Goal: Task Accomplishment & Management: Complete application form

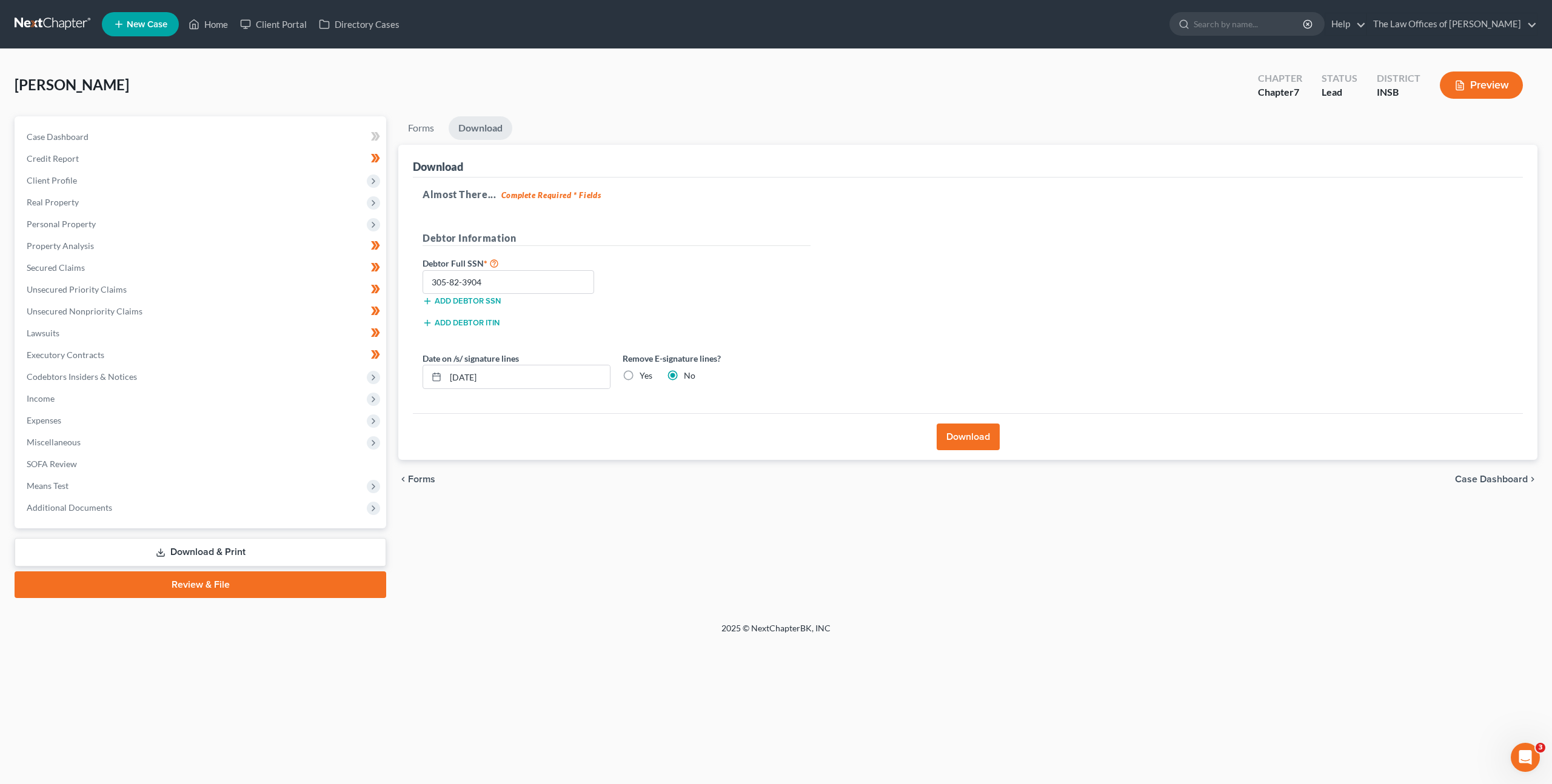
click at [21, 20] on link at bounding box center [53, 24] width 77 height 22
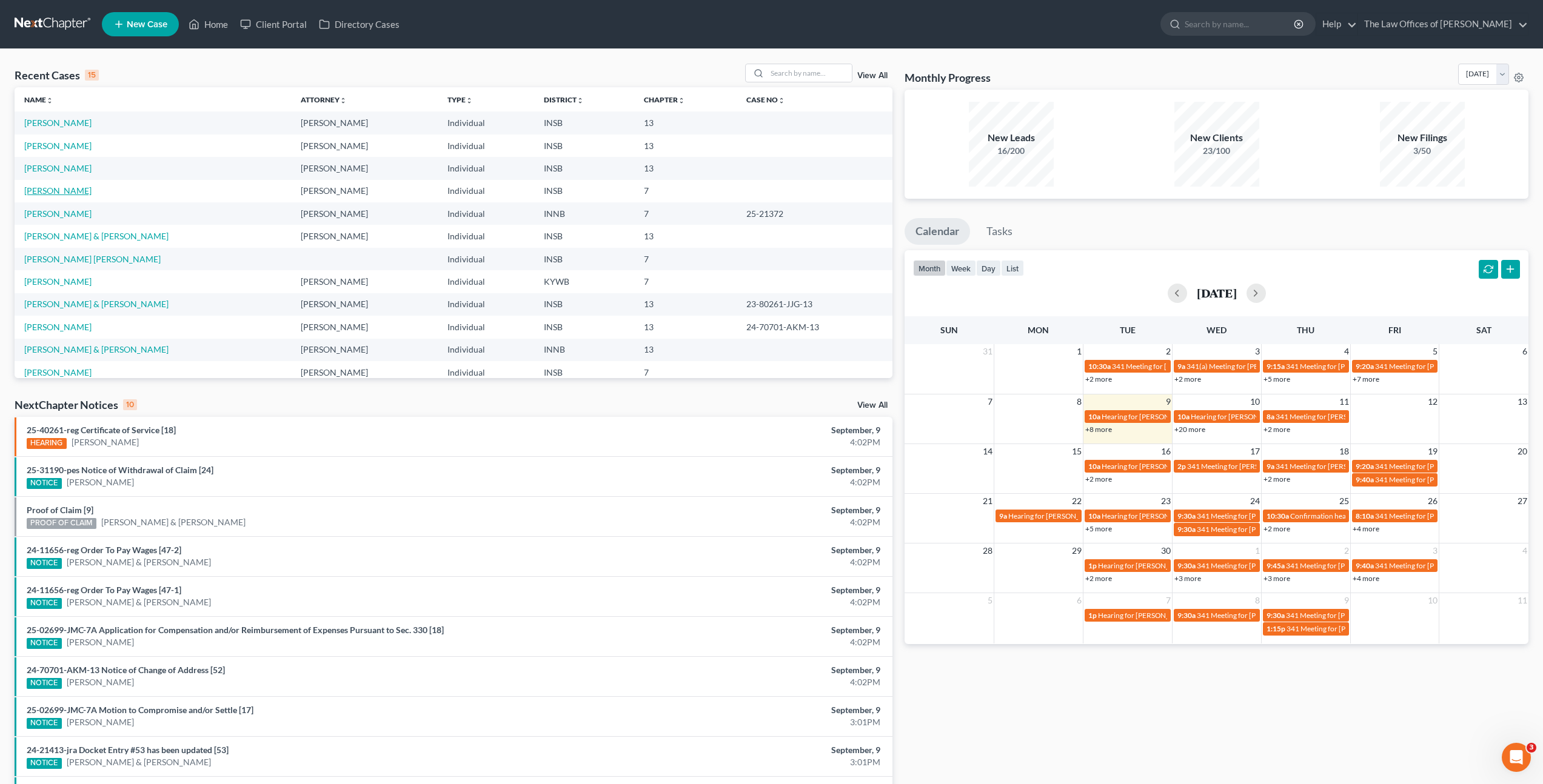
click at [67, 190] on link "[PERSON_NAME]" at bounding box center [57, 190] width 67 height 10
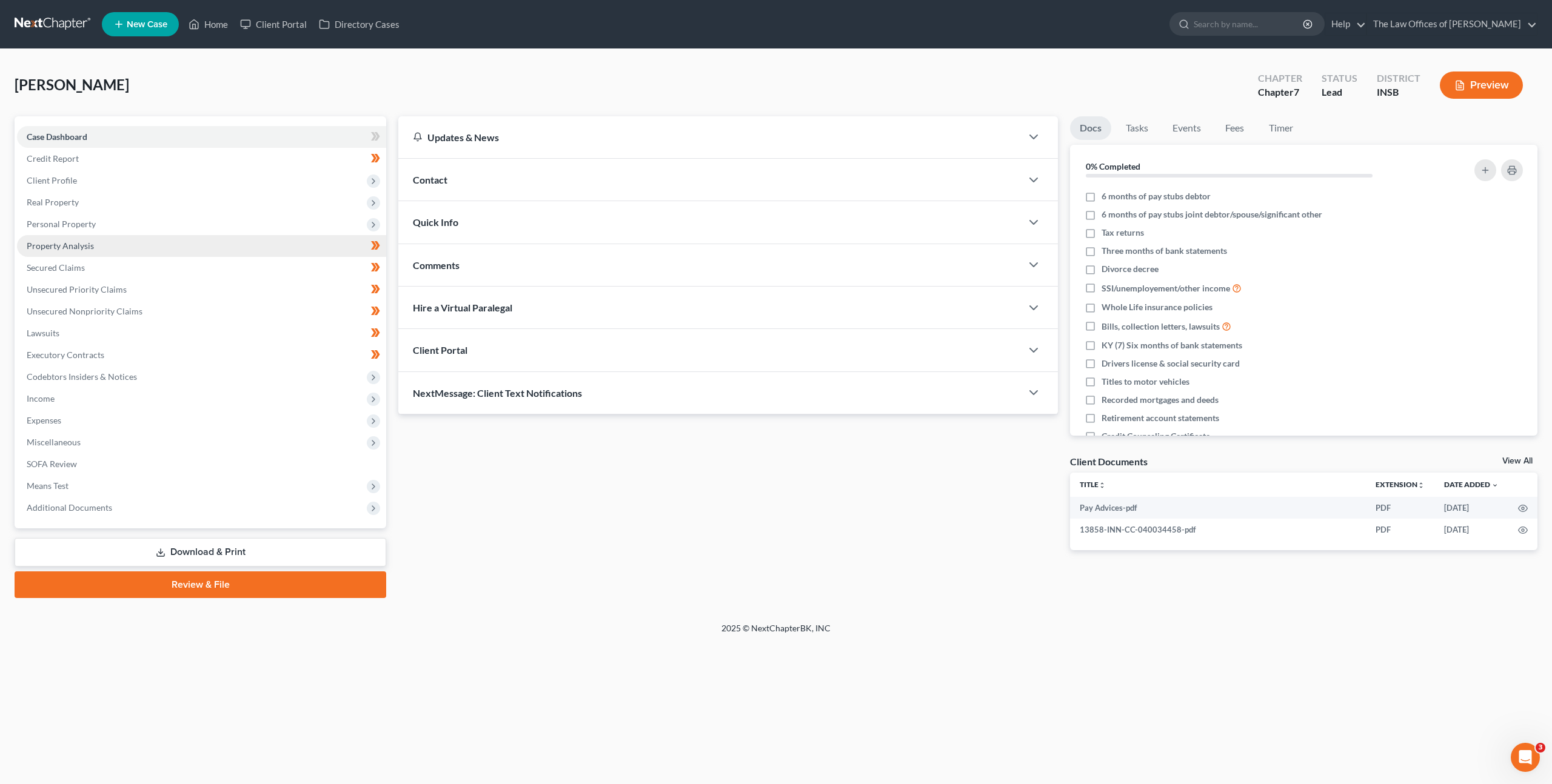
click at [149, 241] on link "Property Analysis" at bounding box center [202, 246] width 369 height 22
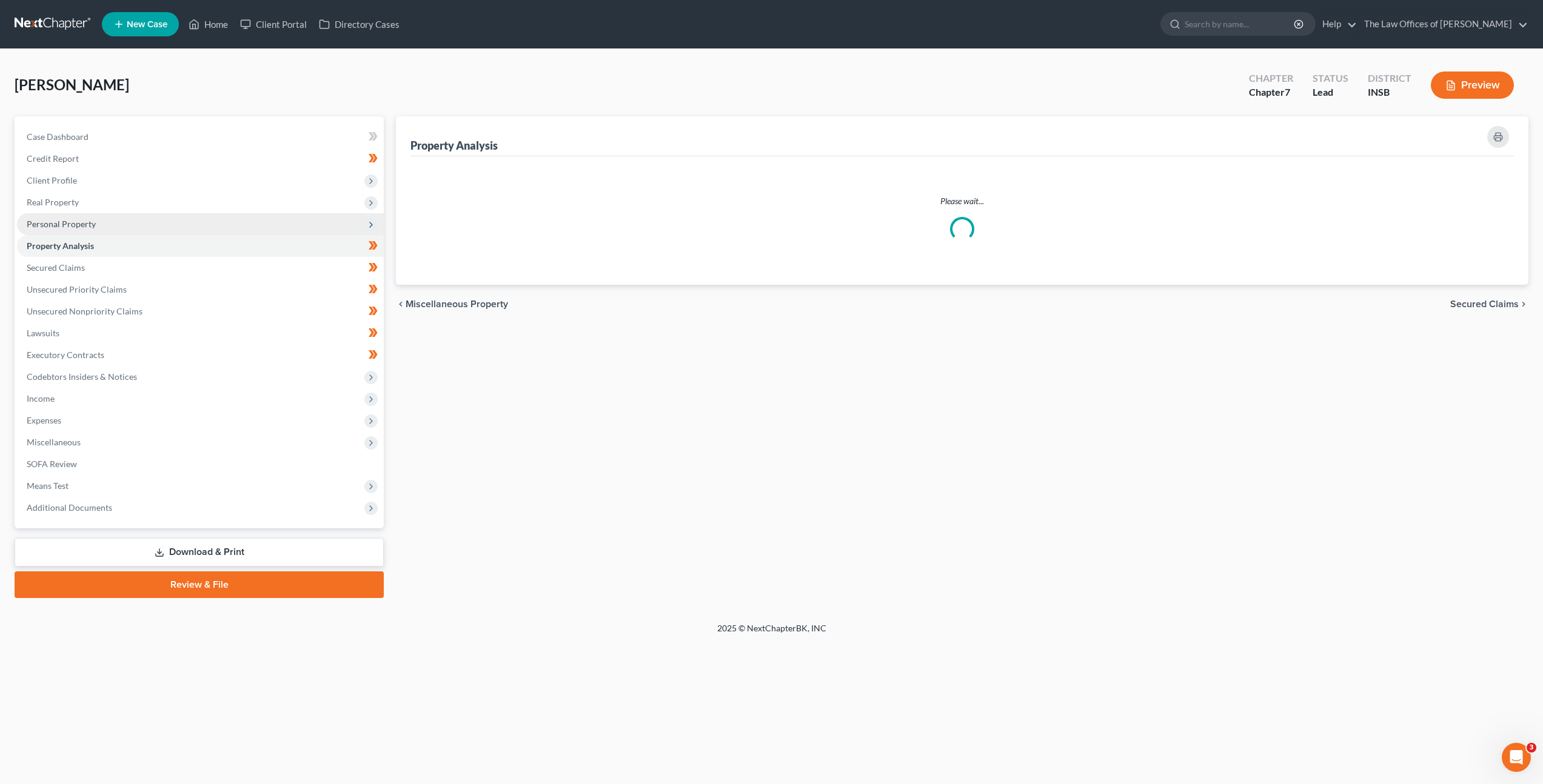
click at [157, 217] on span "Personal Property" at bounding box center [201, 224] width 367 height 22
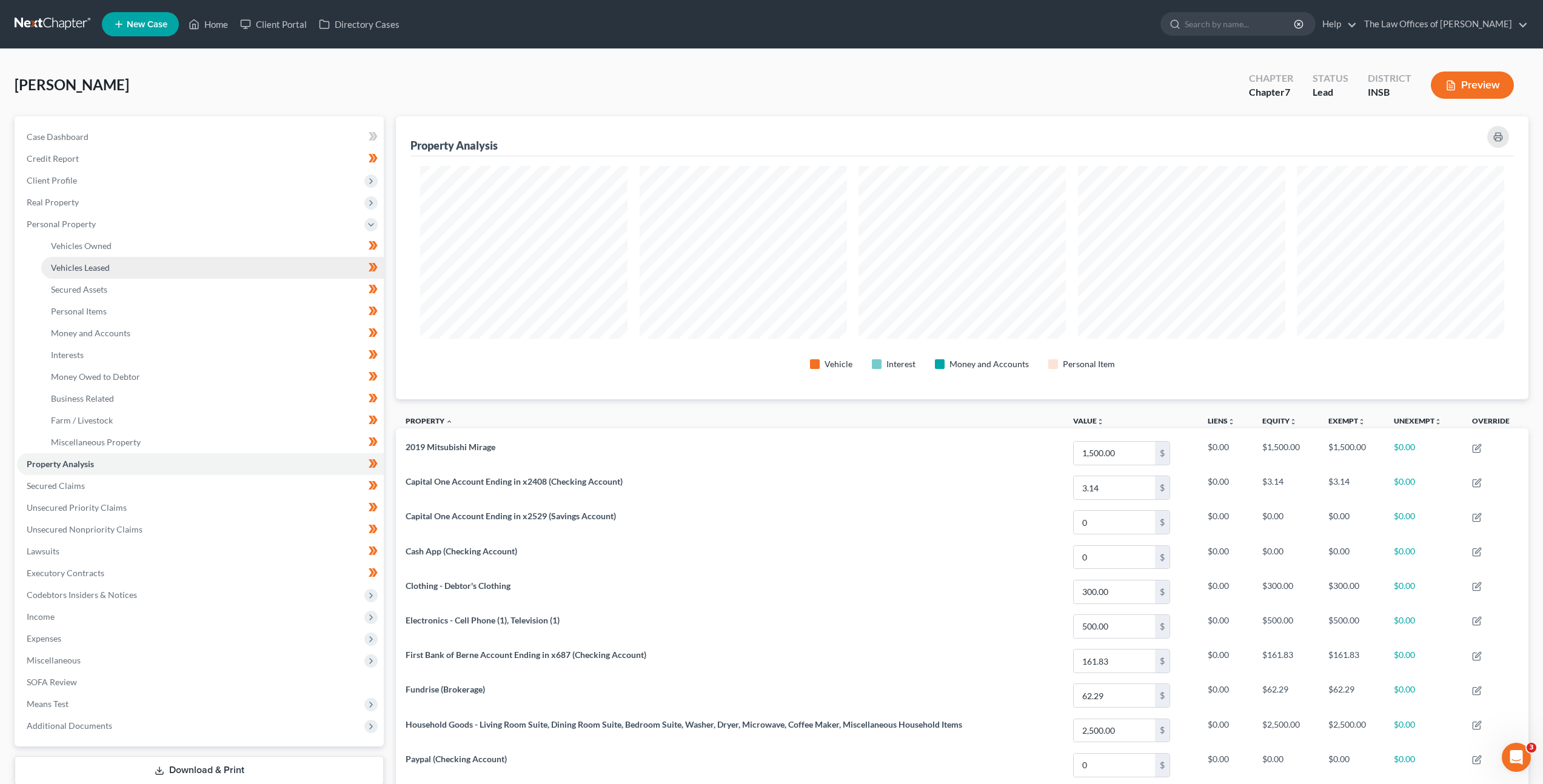
scroll to position [283, 1132]
click at [151, 330] on link "Money and Accounts" at bounding box center [213, 333] width 342 height 22
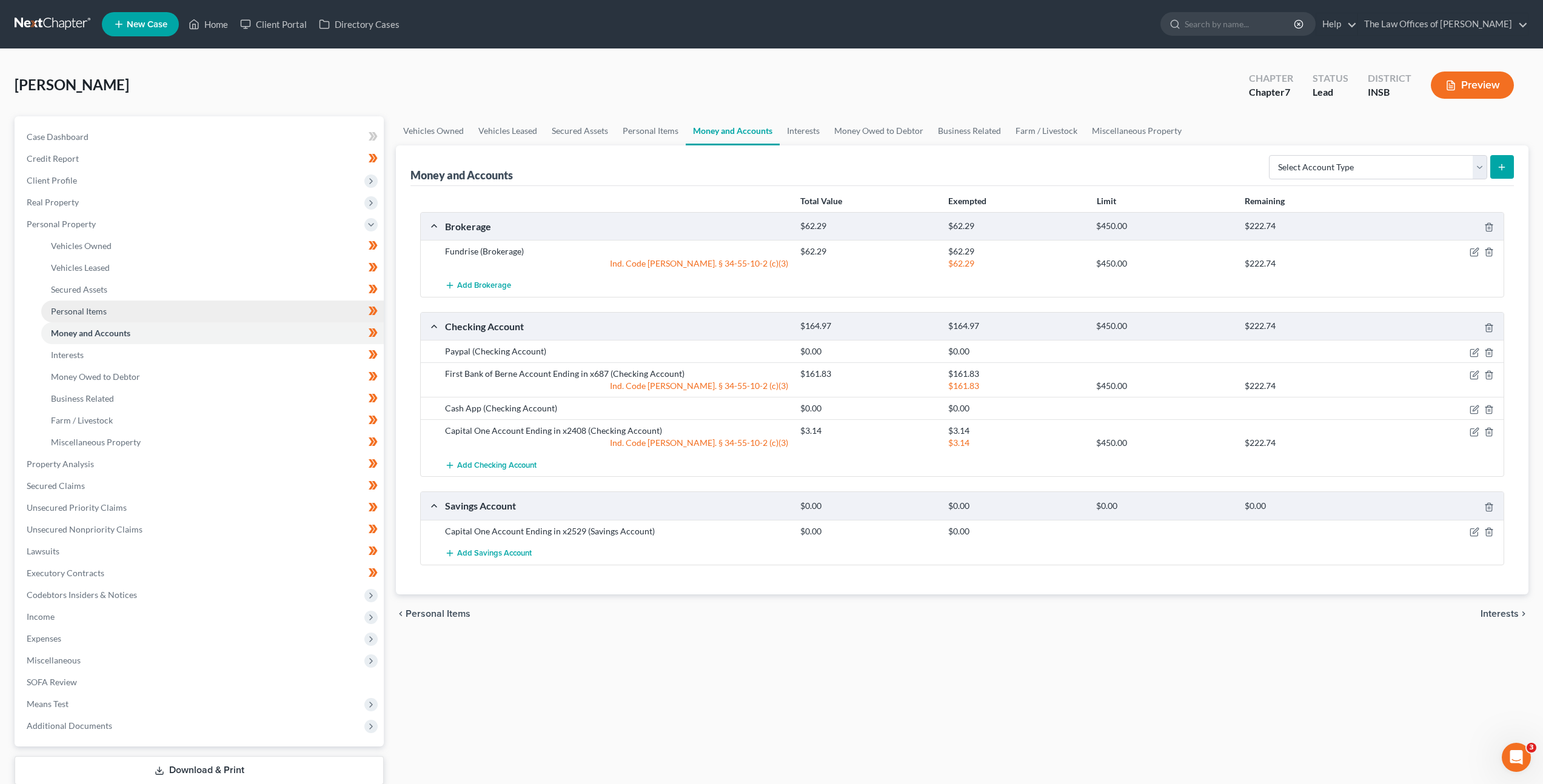
click at [188, 318] on link "Personal Items" at bounding box center [213, 312] width 342 height 22
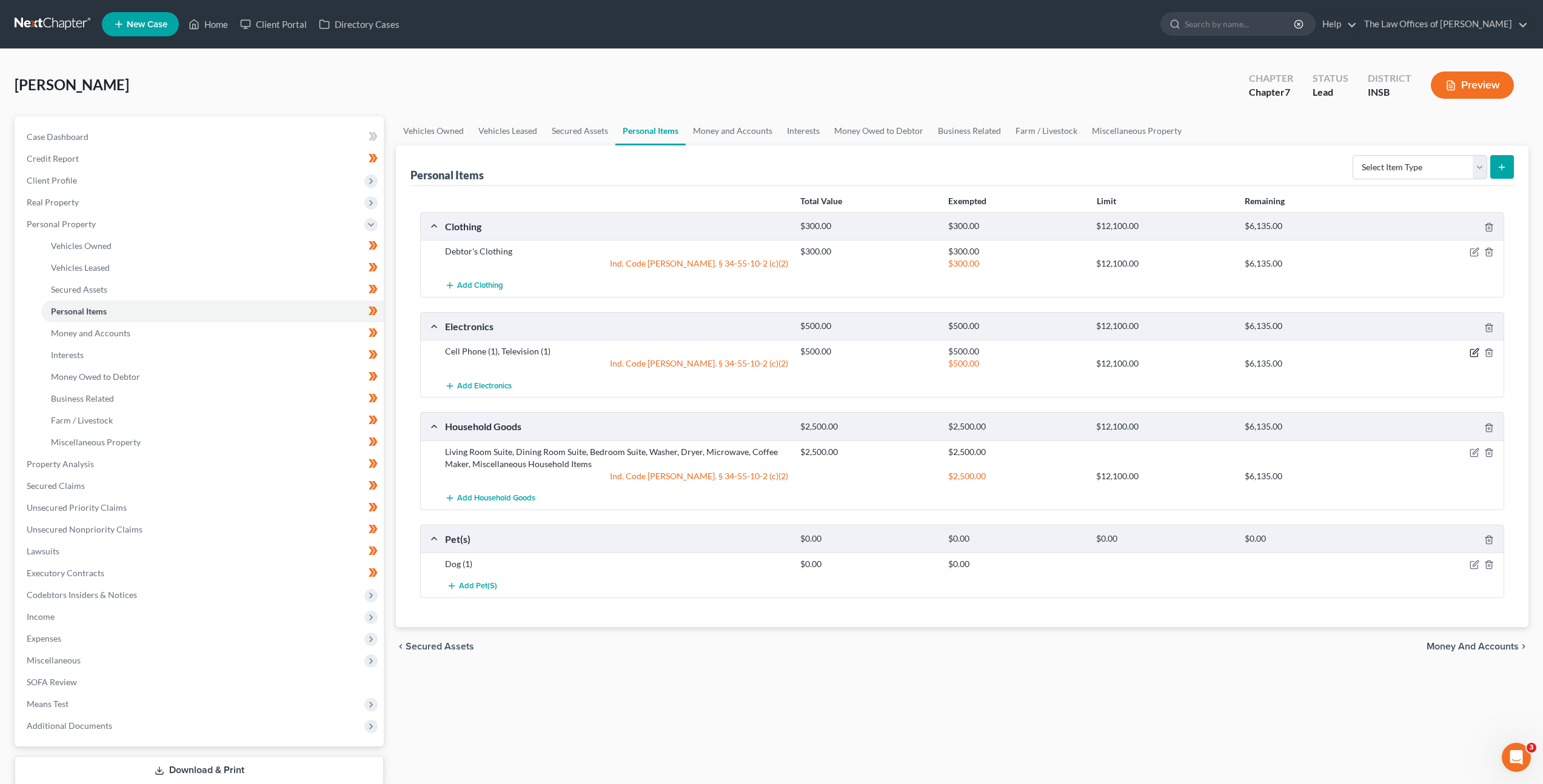
click at [1478, 355] on icon "button" at bounding box center [1474, 352] width 10 height 10
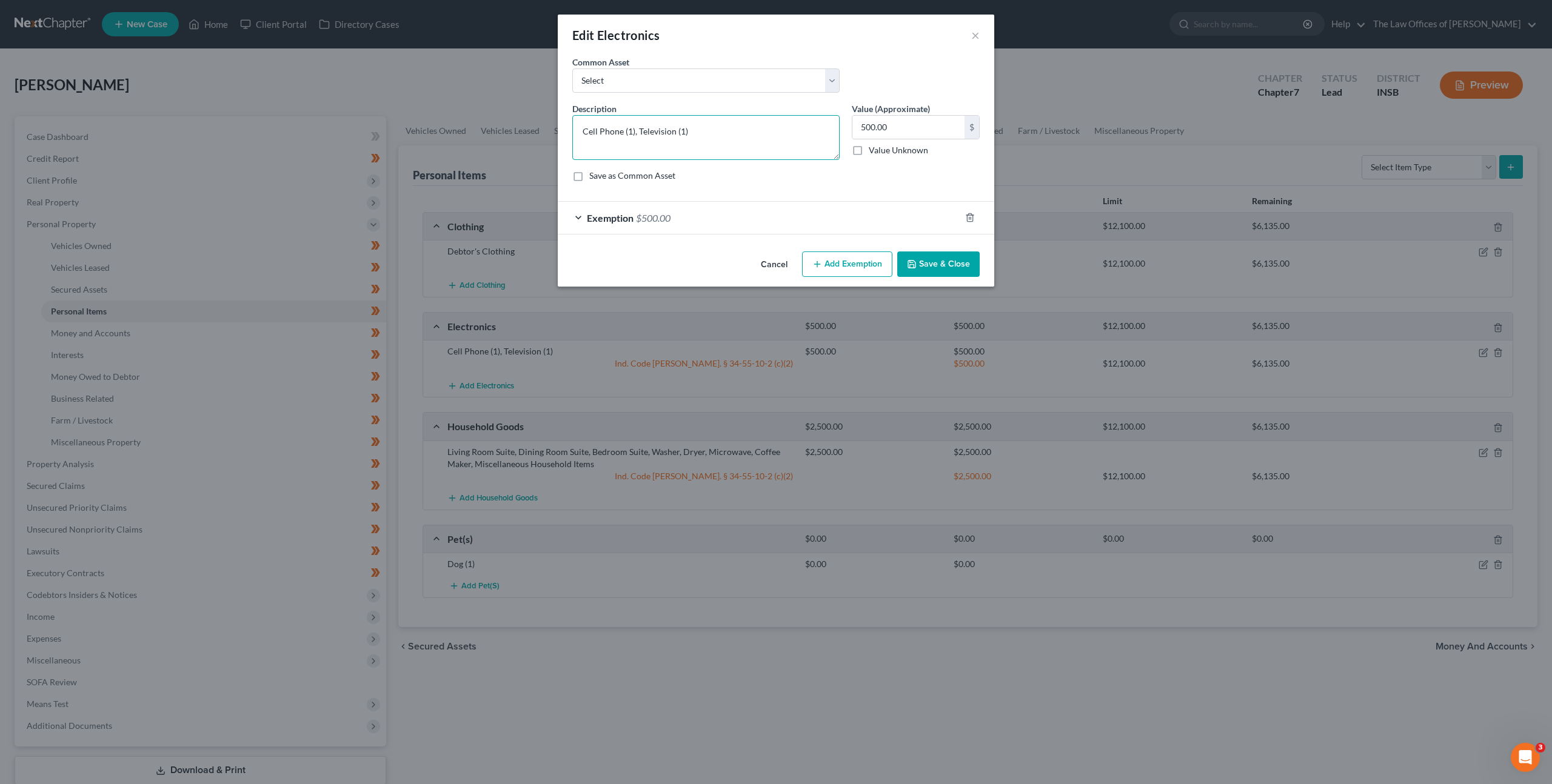
click at [719, 140] on textarea "Cell Phone (1), Television (1)" at bounding box center [706, 137] width 268 height 45
type textarea "Cell Phone (1), Television (1), Laptop (1), iPad (1), Printer (1), Computer Mon…"
click at [909, 128] on input "500.00" at bounding box center [909, 127] width 112 height 23
type input "600"
click at [782, 210] on div "Exemption $500.00" at bounding box center [759, 218] width 402 height 32
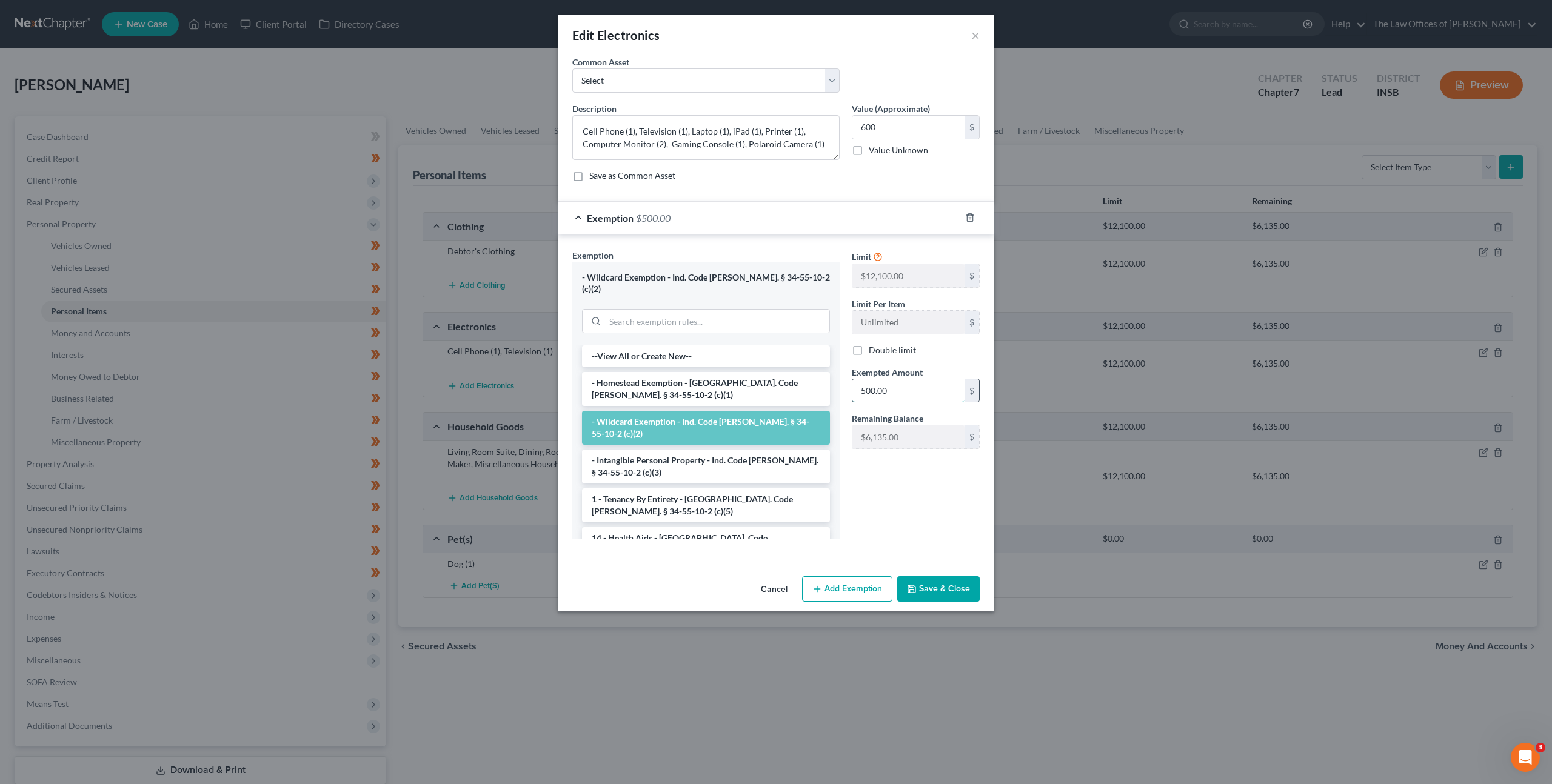
click at [913, 388] on input "500.00" at bounding box center [909, 391] width 112 height 23
type input "600"
click at [865, 519] on div "Limit $12,100.00 $ Limit Per Item Unlimited $ Double limit Exempted Amount * 60…" at bounding box center [915, 399] width 140 height 300
click at [948, 577] on button "Save & Close" at bounding box center [938, 589] width 82 height 26
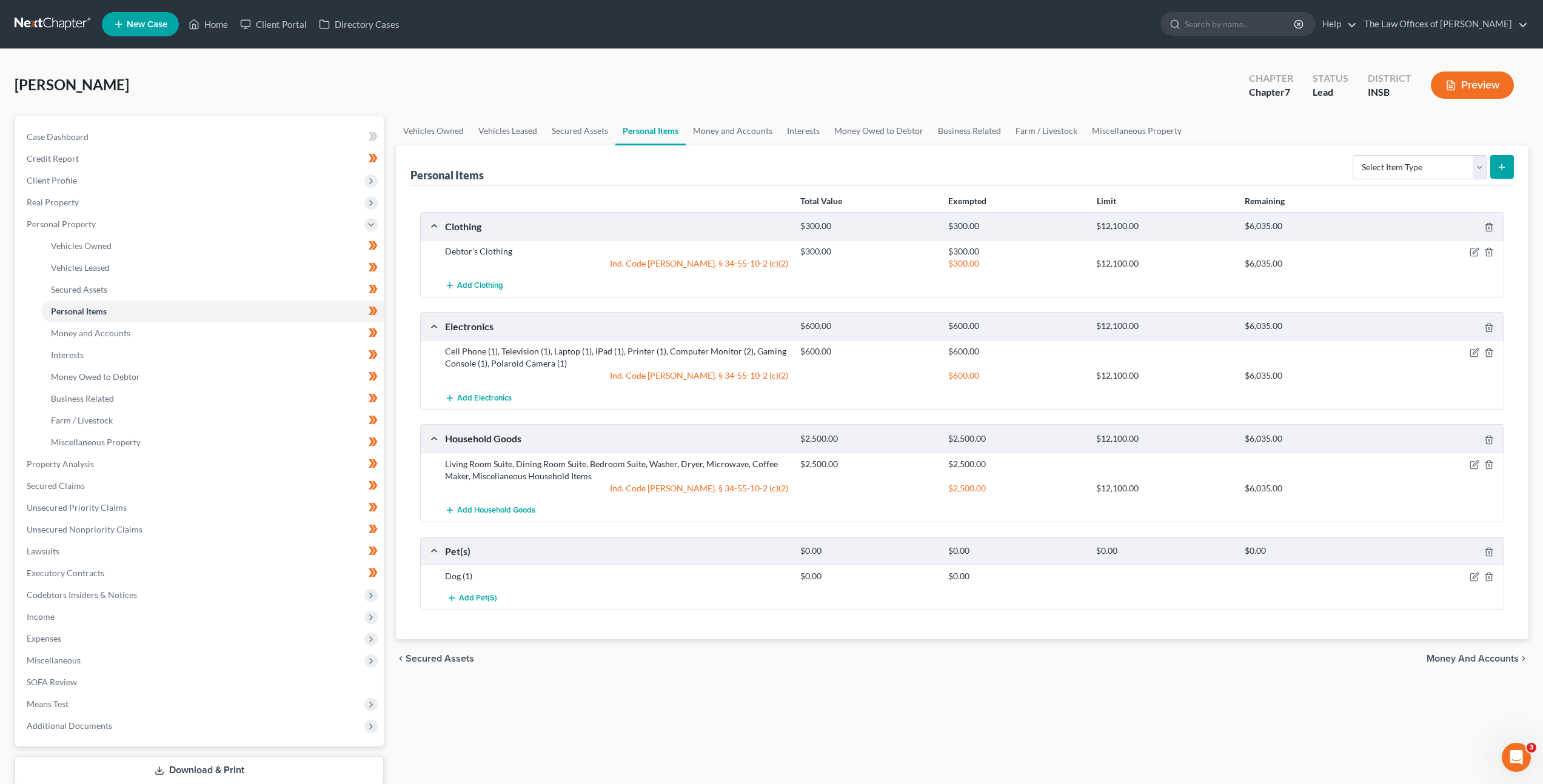
click at [1483, 577] on div at bounding box center [1445, 576] width 118 height 12
click at [1476, 578] on icon "button" at bounding box center [1474, 577] width 10 height 10
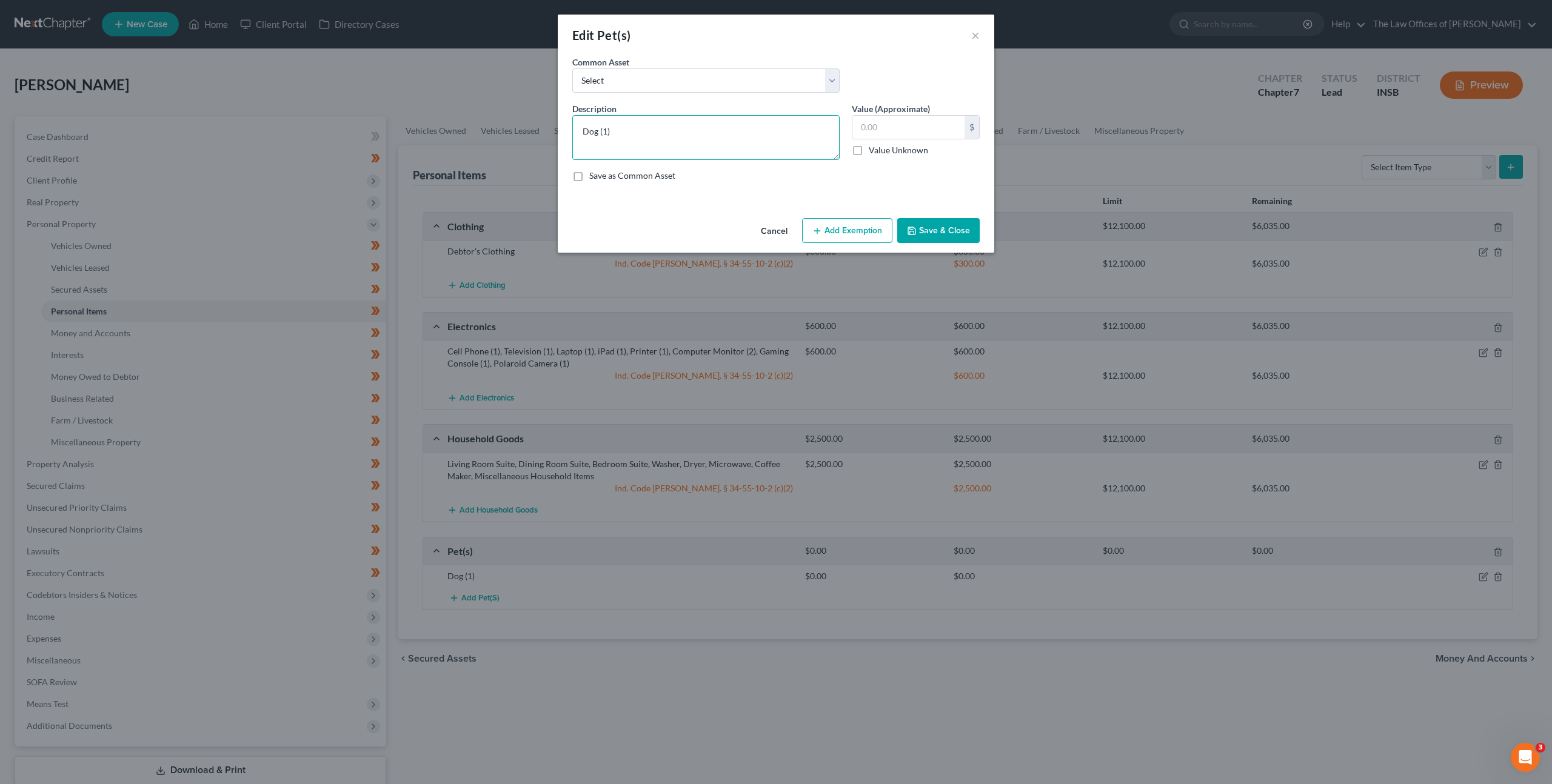
drag, startPoint x: 598, startPoint y: 132, endPoint x: 517, endPoint y: 133, distance: 81.0
click at [519, 130] on div "Edit Pet(s) × An exemption set must first be selected from the Filing Informati…" at bounding box center [776, 392] width 1552 height 784
type textarea "Cat (1)"
click at [959, 227] on button "Save & Close" at bounding box center [938, 231] width 82 height 26
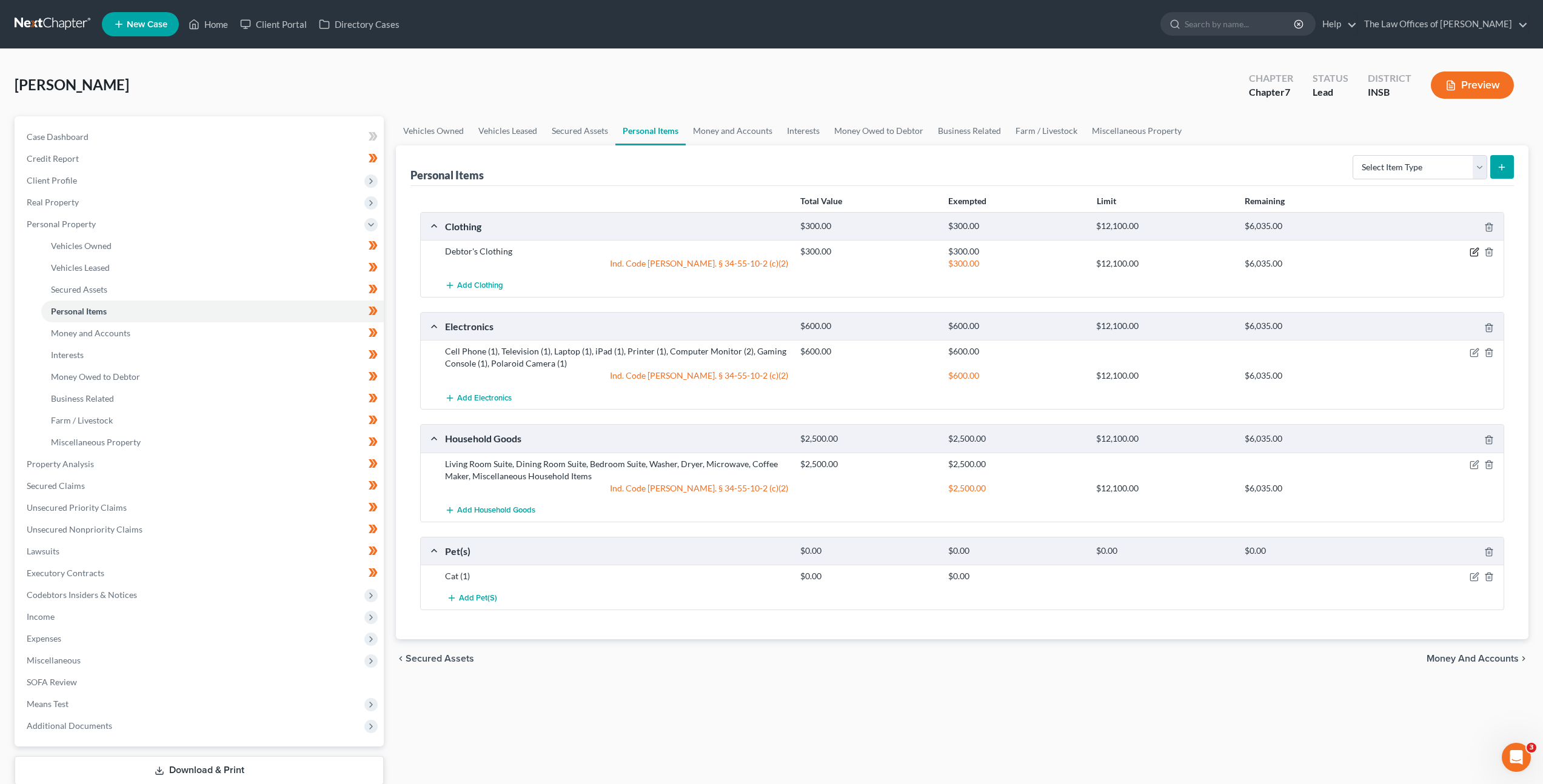
click at [1473, 257] on icon "button" at bounding box center [1473, 252] width 7 height 7
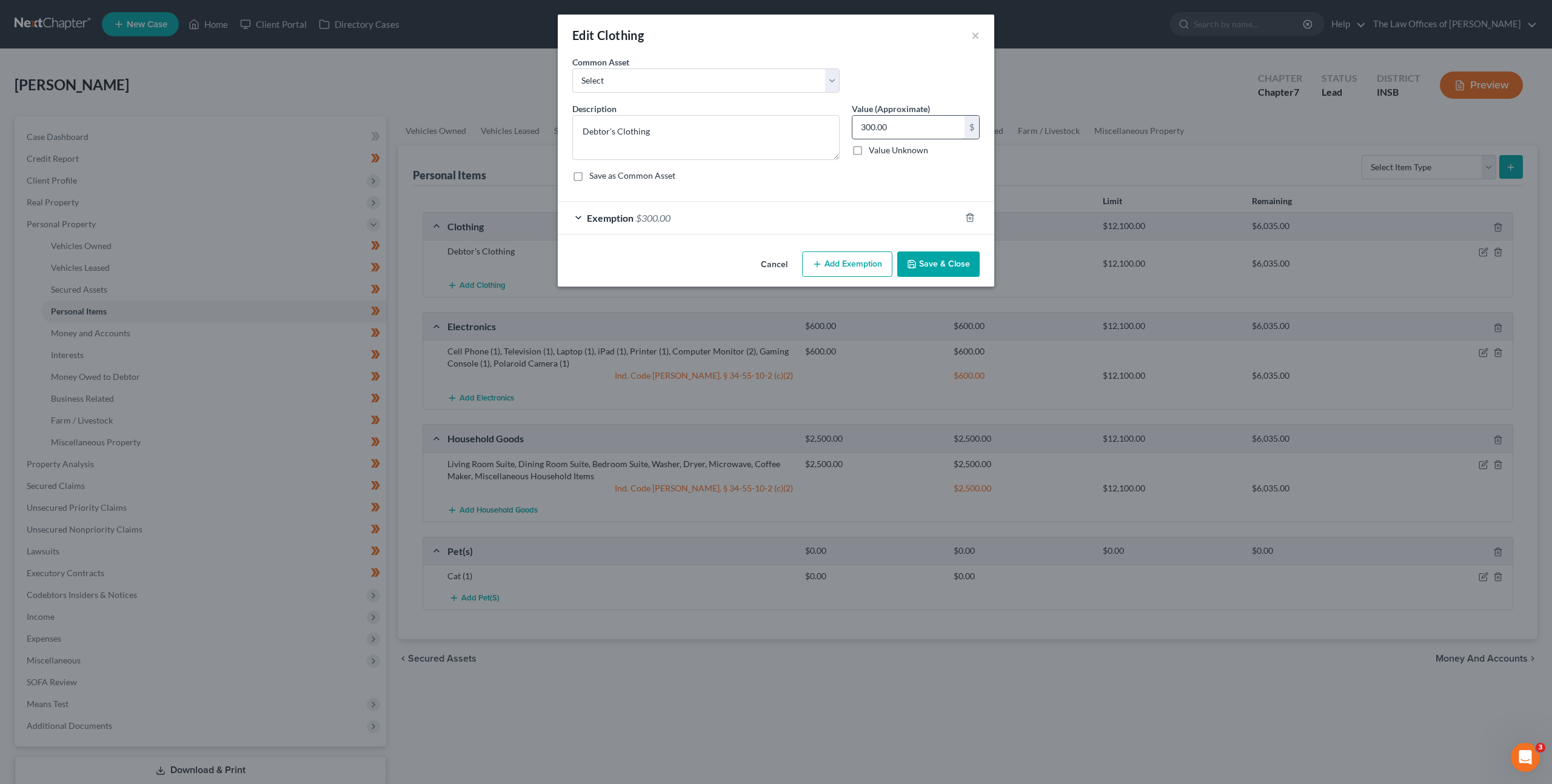
click at [902, 117] on input "300.00" at bounding box center [909, 127] width 112 height 23
type input "400"
click at [810, 215] on div "Exemption $300.00" at bounding box center [759, 218] width 402 height 32
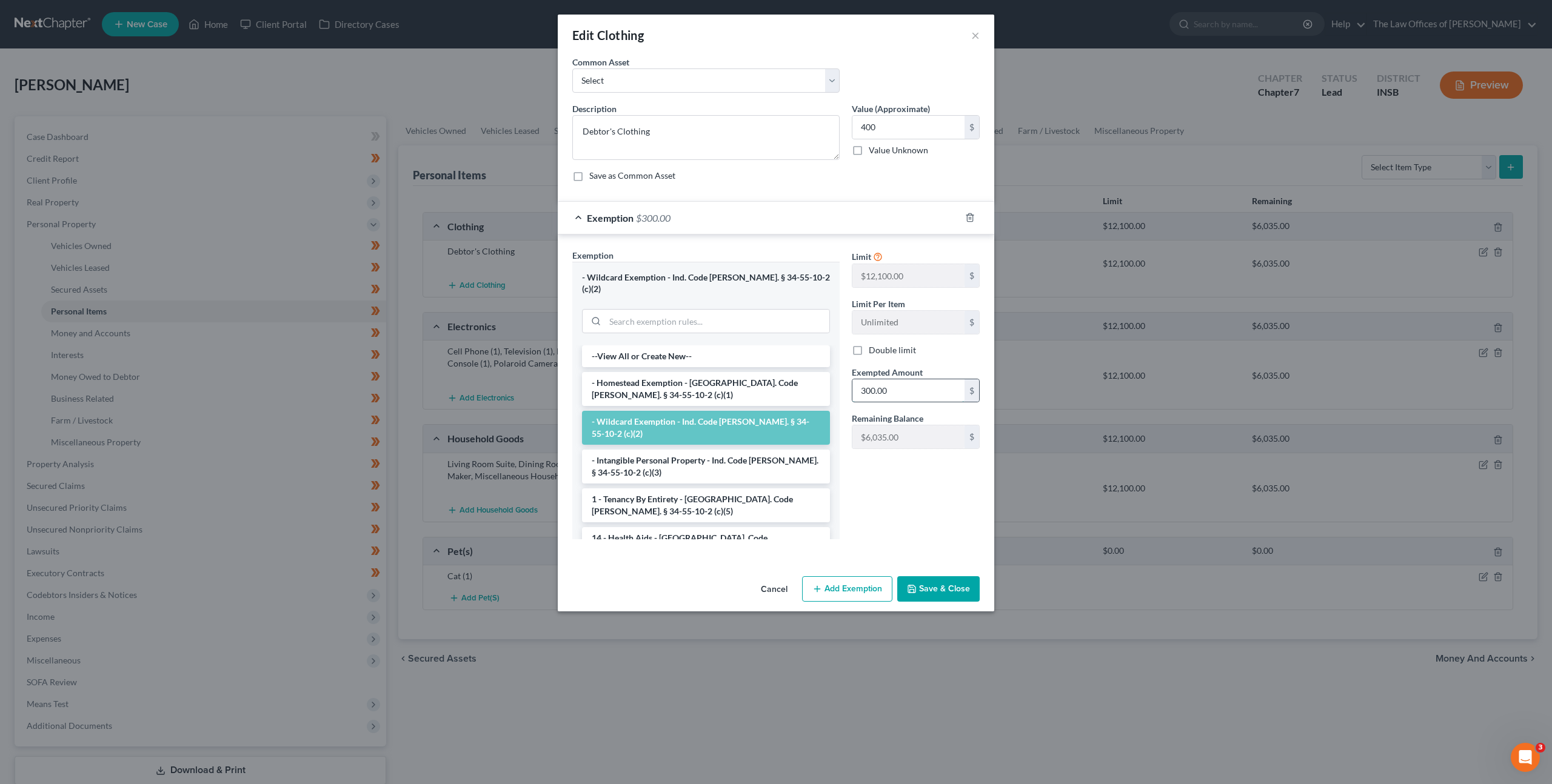
drag, startPoint x: 892, startPoint y: 388, endPoint x: 913, endPoint y: 388, distance: 21.0
click at [892, 388] on input "300.00" at bounding box center [909, 391] width 112 height 23
type input "400"
click at [920, 476] on div "Limit $12,100.00 $ Limit Per Item Unlimited $ Double limit Exempted Amount * 40…" at bounding box center [915, 399] width 140 height 300
click at [937, 577] on button "Save & Close" at bounding box center [938, 589] width 82 height 26
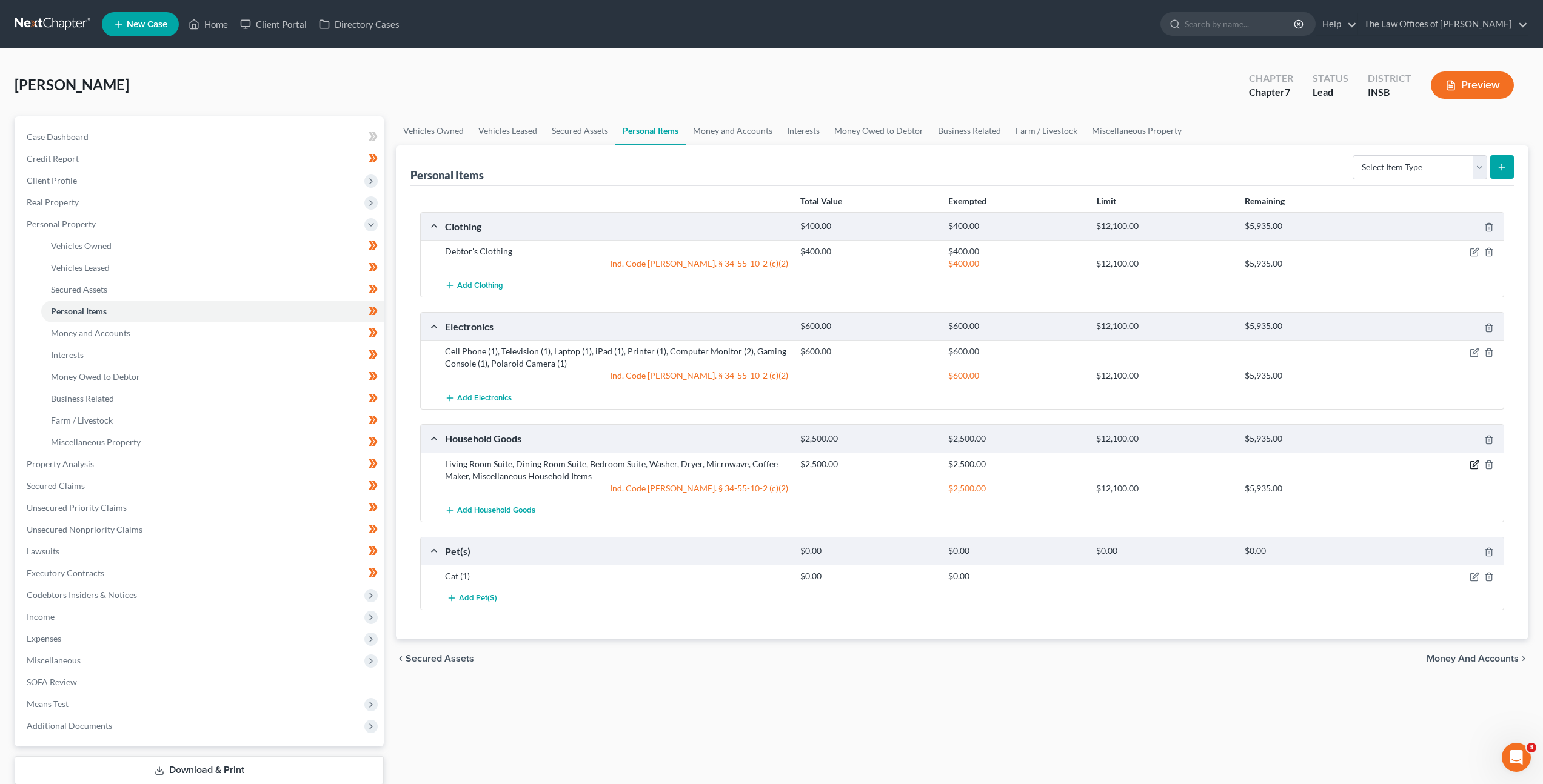
click at [1474, 467] on icon "button" at bounding box center [1474, 464] width 10 height 10
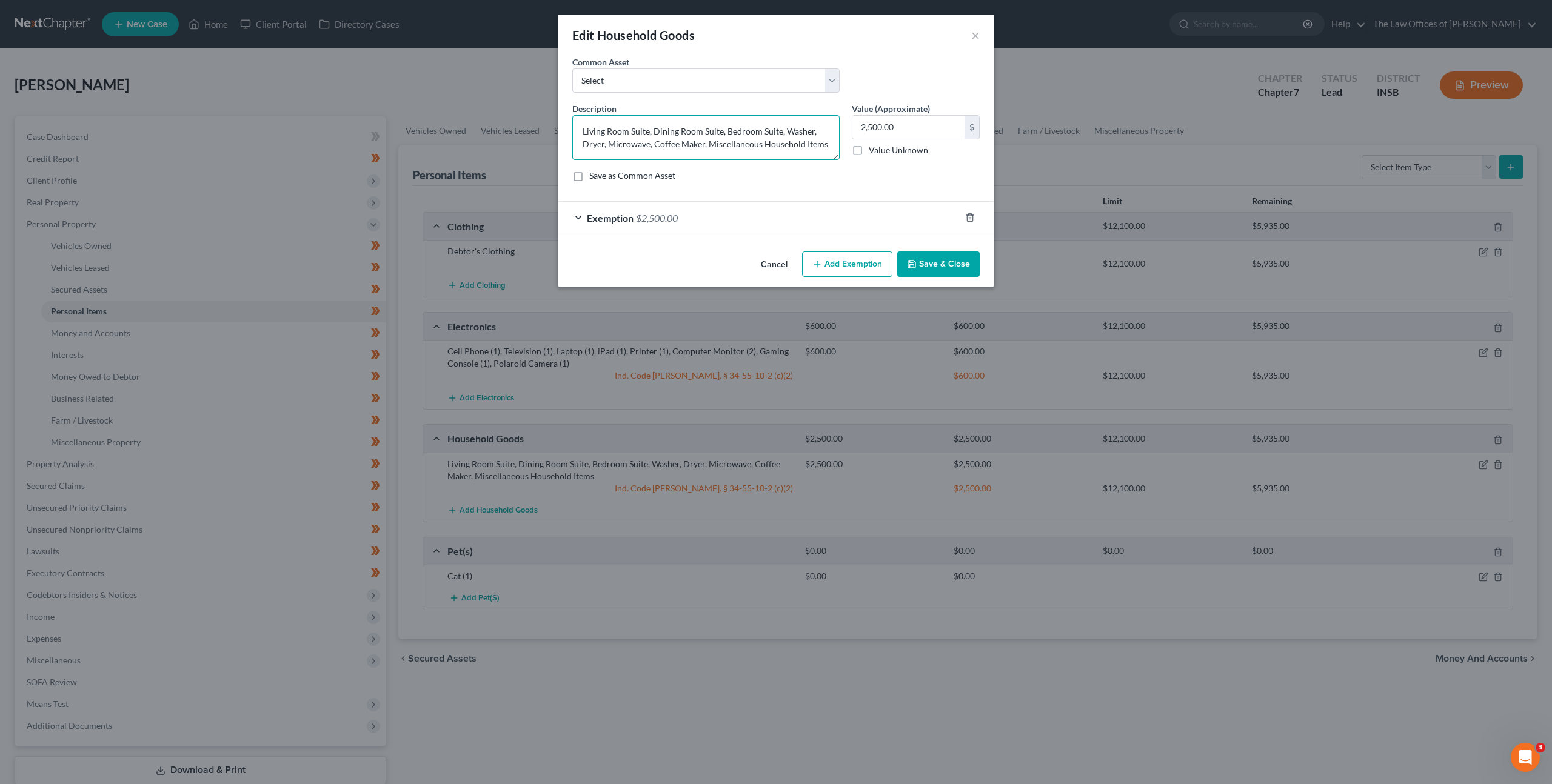
click at [704, 146] on textarea "Living Room Suite, Dining Room Suite, Bedroom Suite, Washer, Dryer, Microwave, …" at bounding box center [706, 137] width 268 height 45
type textarea "Living Room Suite, Dining Room Suite, Bedroom Suite, Washer, Dryer, Microwave, …"
click at [933, 273] on button "Save & Close" at bounding box center [938, 264] width 82 height 26
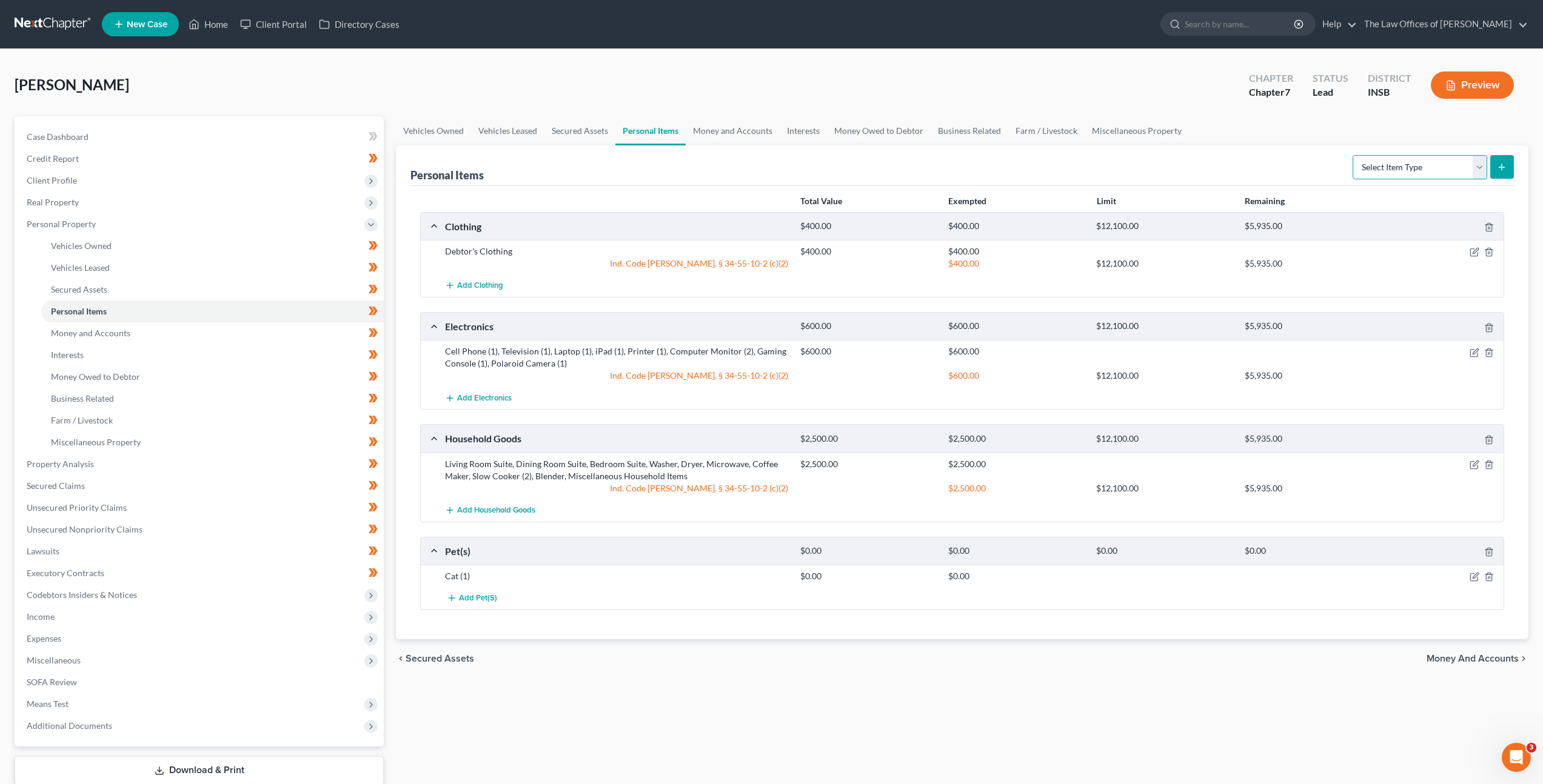
click at [1381, 164] on select "Select Item Type Clothing Collectibles Of Value Electronics Firearms Household …" at bounding box center [1420, 167] width 135 height 24
select select "sports_and_hobby_equipment"
click at [1354, 155] on select "Select Item Type Clothing Collectibles Of Value Electronics Firearms Household …" at bounding box center [1420, 167] width 135 height 24
click at [1506, 173] on button "submit" at bounding box center [1501, 167] width 24 height 24
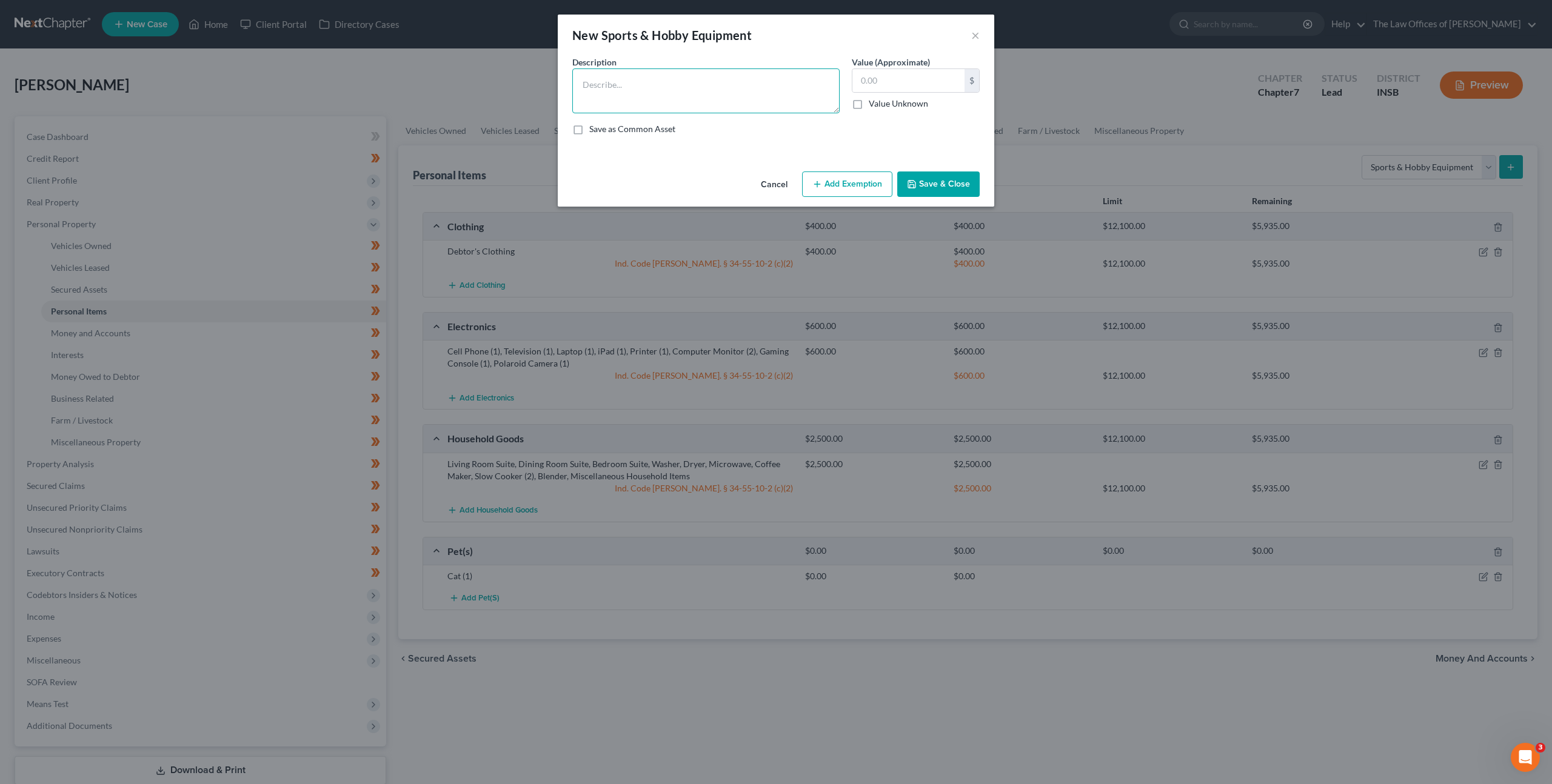
click at [651, 84] on textarea at bounding box center [706, 91] width 268 height 45
type textarea "Bicycle (1), Scooter (1), Elliptical (1), Inversion Table (1)"
click at [912, 74] on input "text" at bounding box center [909, 80] width 112 height 23
type input "300"
click at [863, 168] on div "Cancel Add Exemption Save & Close" at bounding box center [775, 186] width 436 height 40
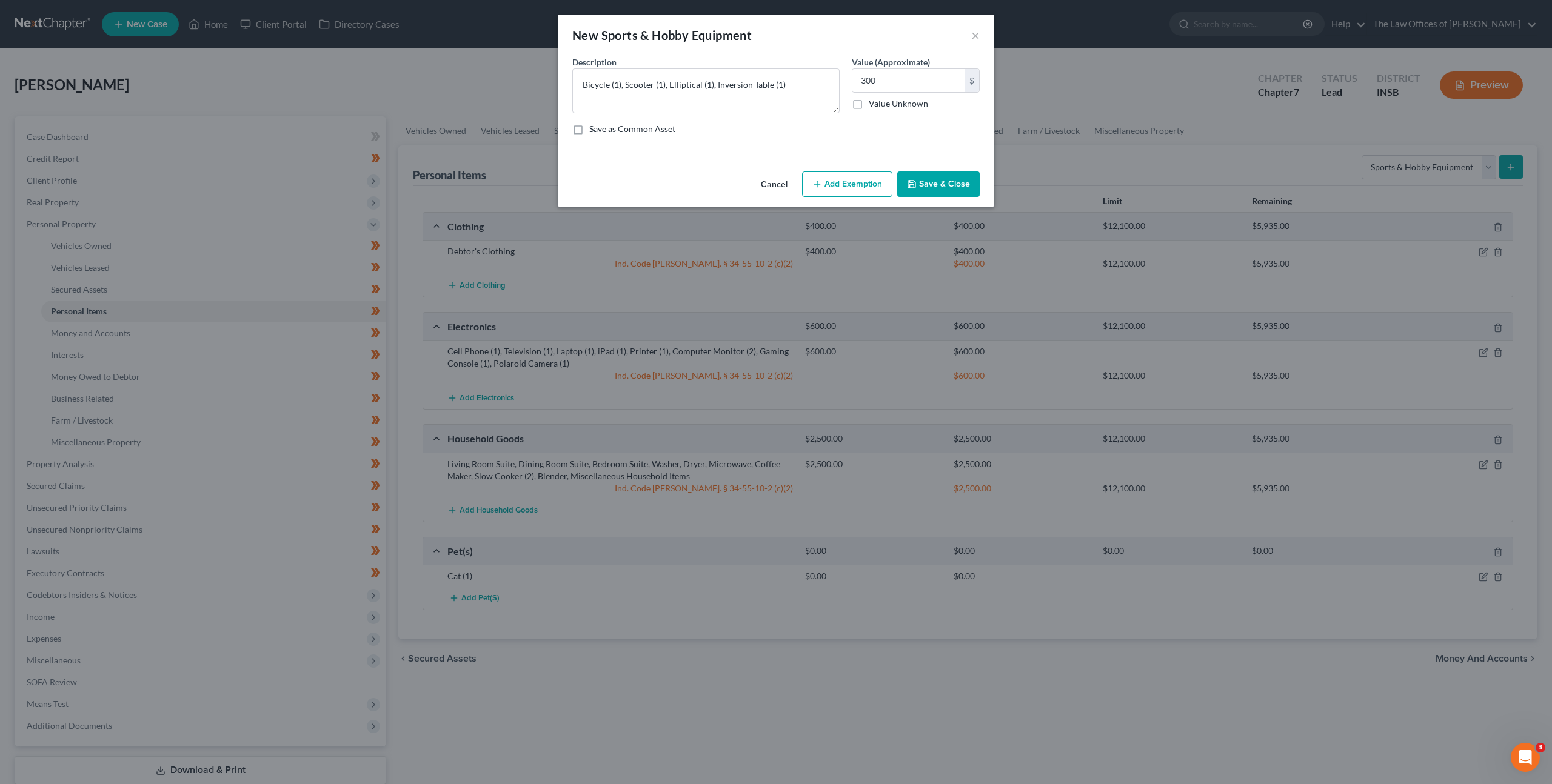
click at [860, 176] on button "Add Exemption" at bounding box center [847, 185] width 90 height 26
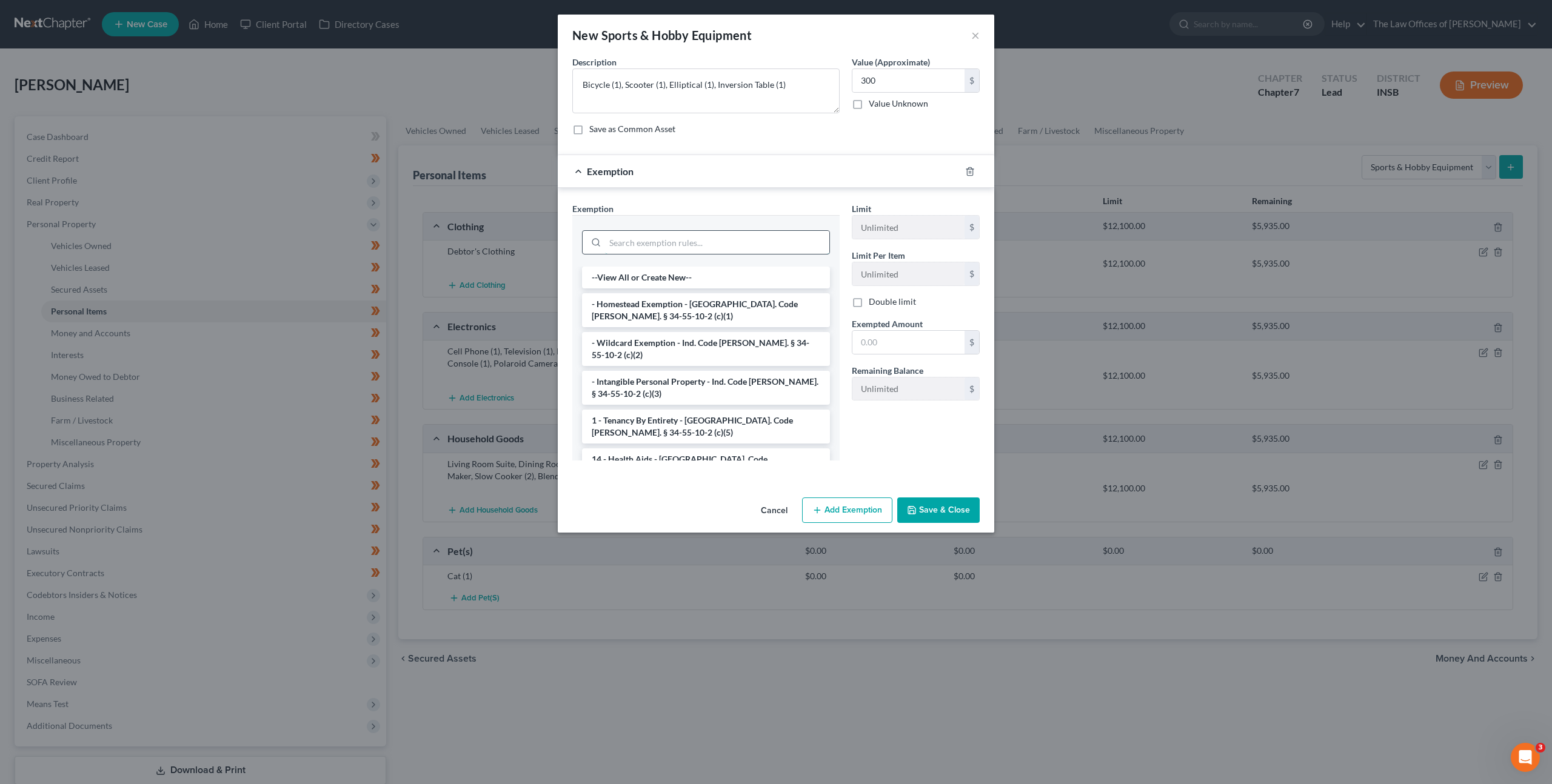
click at [719, 245] on input "search" at bounding box center [717, 243] width 224 height 23
click at [761, 342] on li "- Wildcard Exemption - Ind. Code Ann. § 34-55-10-2 (c)(2)" at bounding box center [706, 349] width 248 height 34
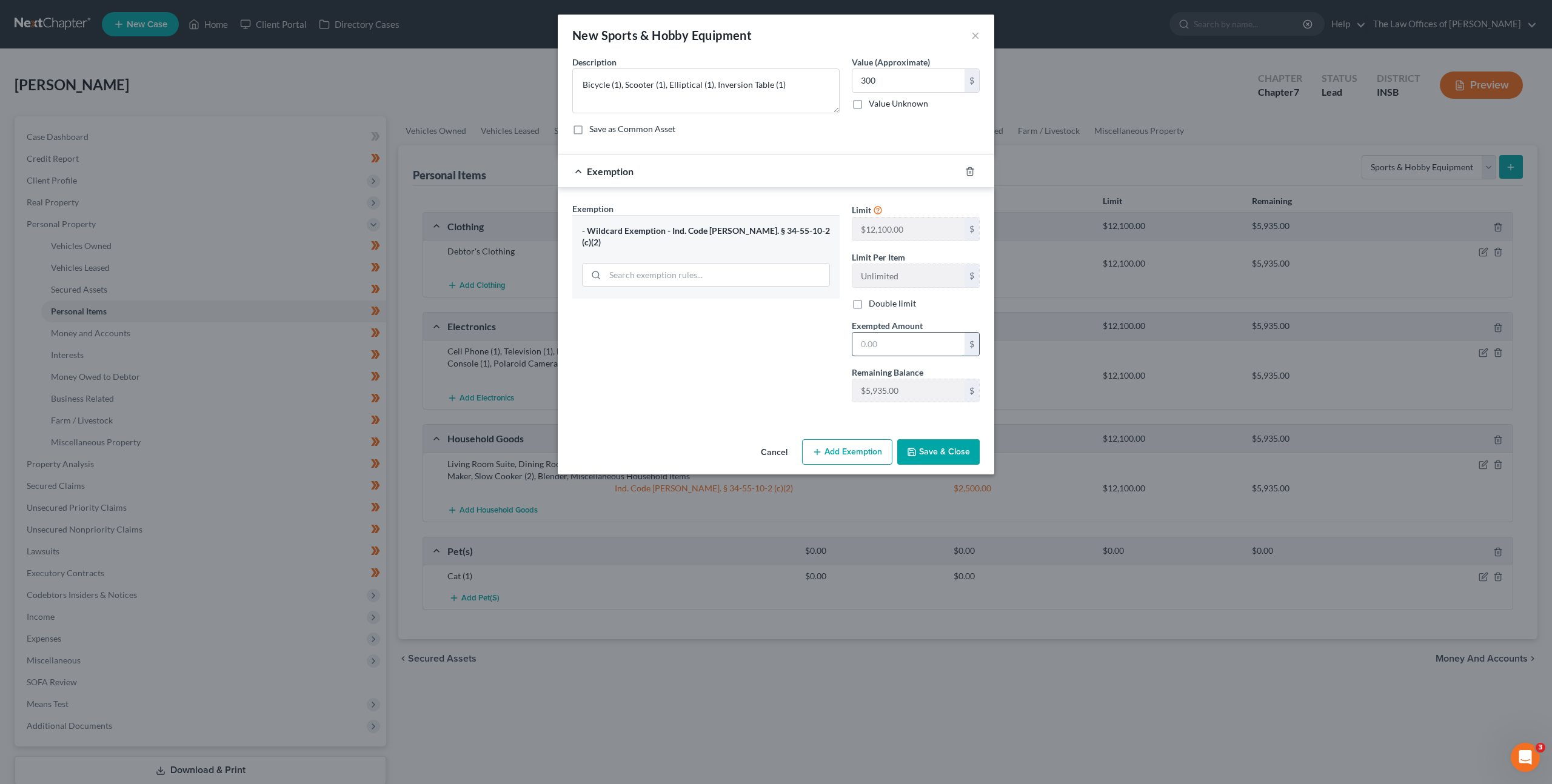
click at [909, 354] on input "text" at bounding box center [909, 344] width 112 height 23
type input "300"
drag, startPoint x: 686, startPoint y: 340, endPoint x: 714, endPoint y: 358, distance: 33.3
click at [687, 341] on div "Exemption Set must be selected for CA. Exemption * - Wildcard Exemption - Ind. …" at bounding box center [706, 307] width 280 height 209
click at [945, 450] on button "Save & Close" at bounding box center [938, 452] width 82 height 26
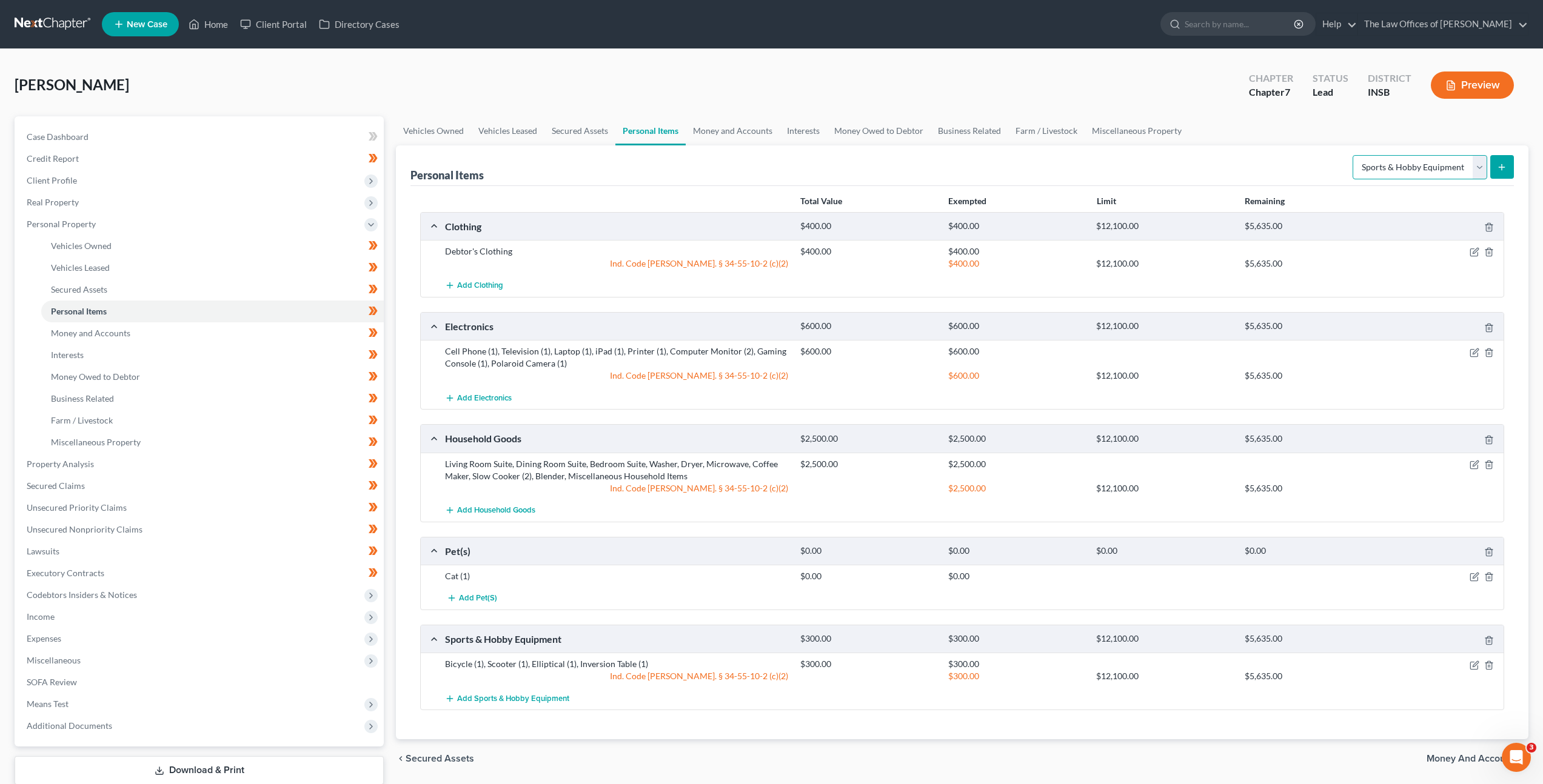
click at [1425, 176] on select "Select Item Type Clothing Collectibles Of Value Electronics Firearms Household …" at bounding box center [1420, 167] width 135 height 24
select select "other"
click at [1354, 155] on select "Select Item Type Clothing Collectibles Of Value Electronics Firearms Household …" at bounding box center [1420, 167] width 135 height 24
click at [1500, 170] on icon "submit" at bounding box center [1501, 167] width 10 height 10
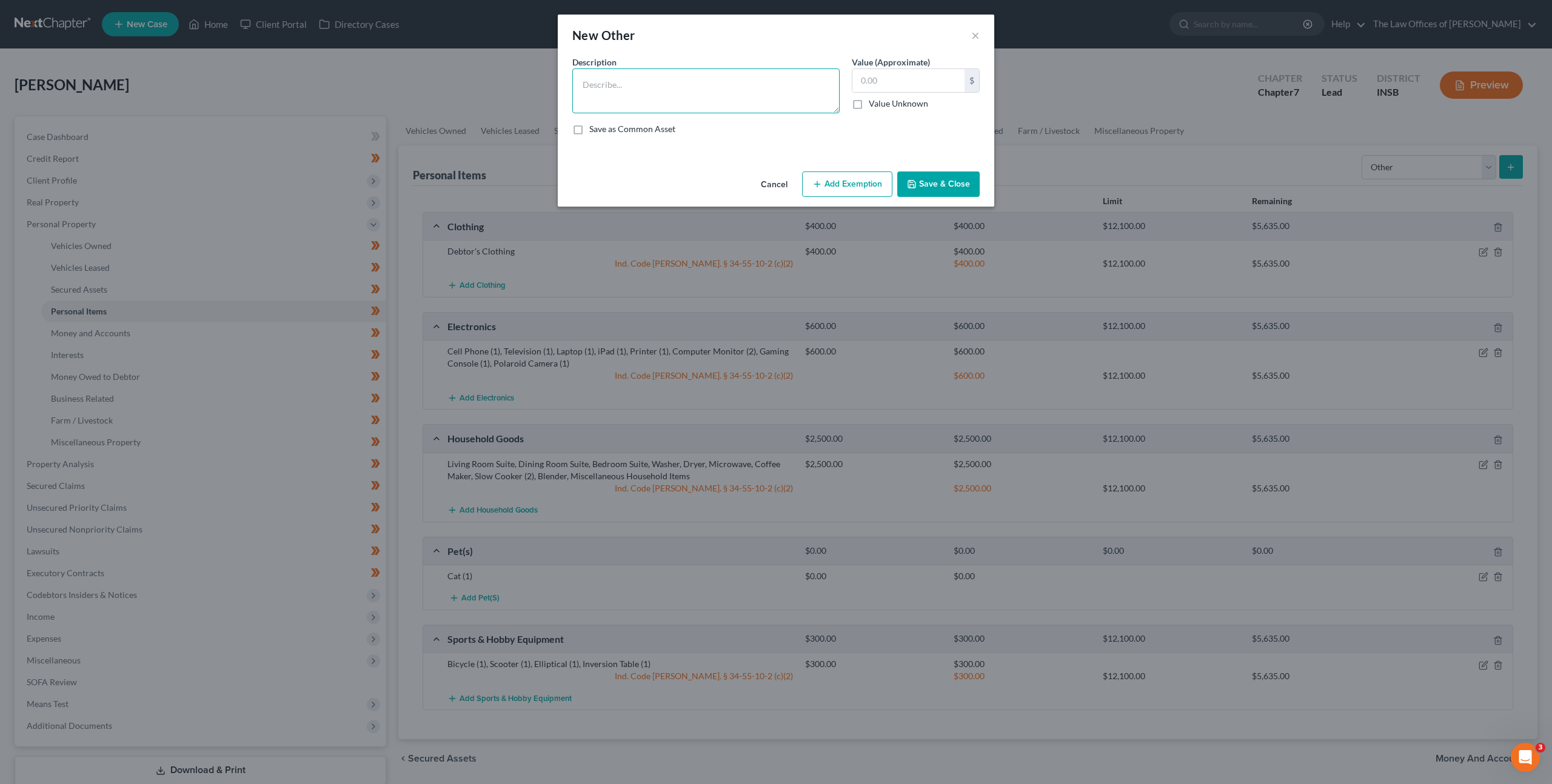
click at [632, 102] on textarea at bounding box center [706, 91] width 268 height 45
type textarea "Shovel (1), Rake (1)"
type input "50"
click at [853, 174] on button "Add Exemption" at bounding box center [847, 185] width 90 height 26
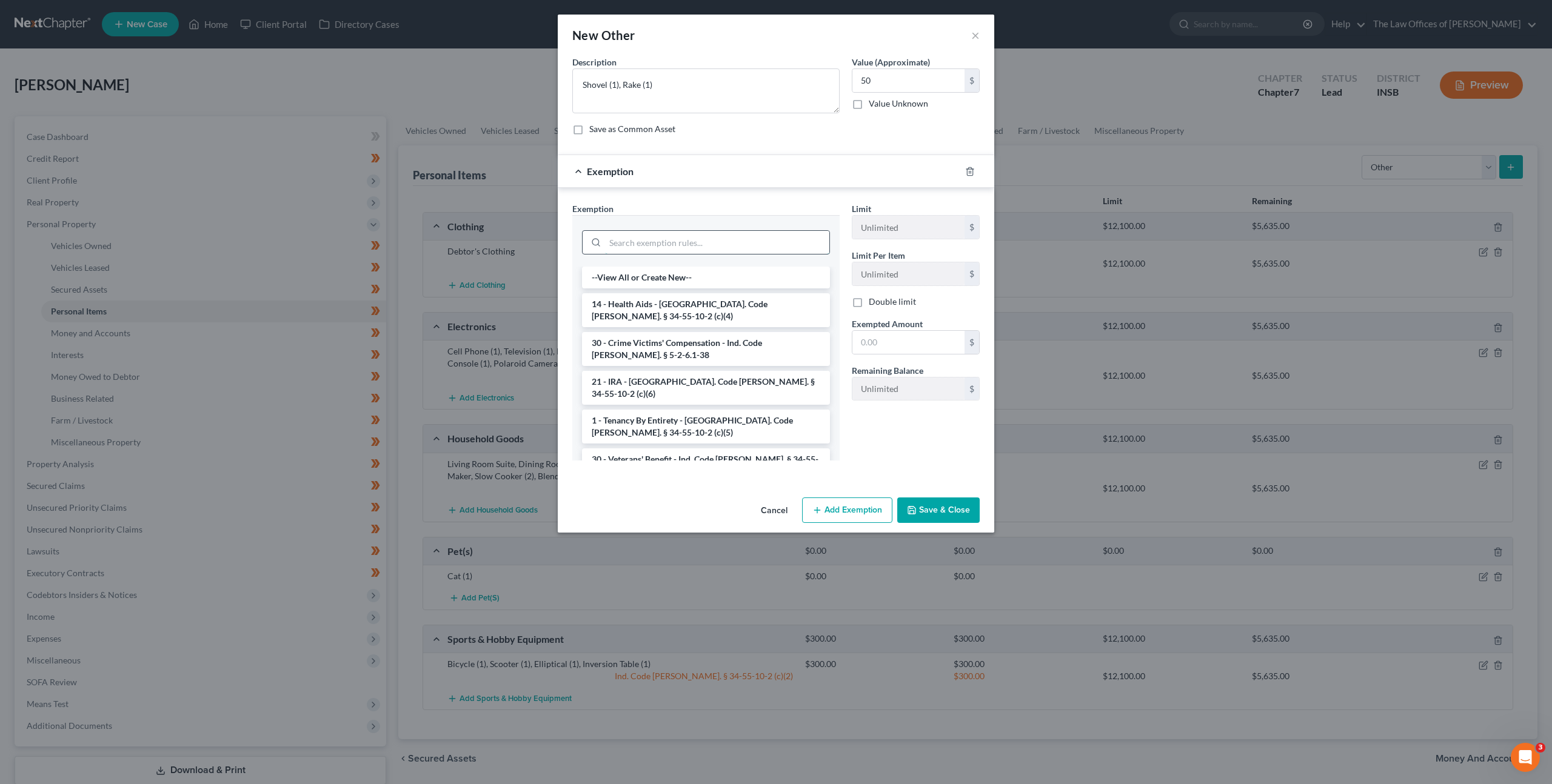
click at [648, 249] on input "search" at bounding box center [717, 243] width 224 height 23
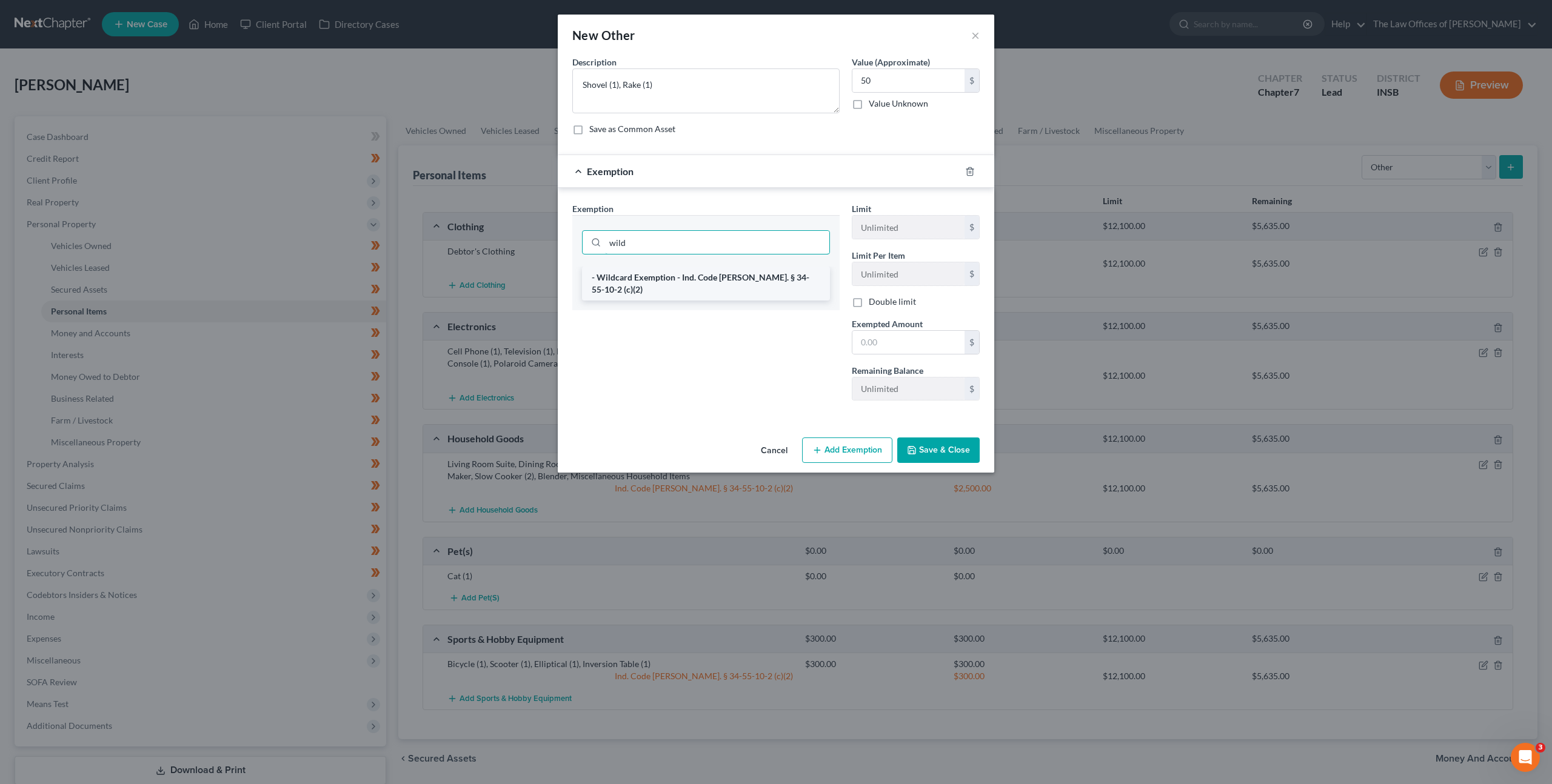
type input "wild"
click at [680, 273] on li "- Wildcard Exemption - Ind. Code Ann. § 34-55-10-2 (c)(2)" at bounding box center [706, 283] width 248 height 34
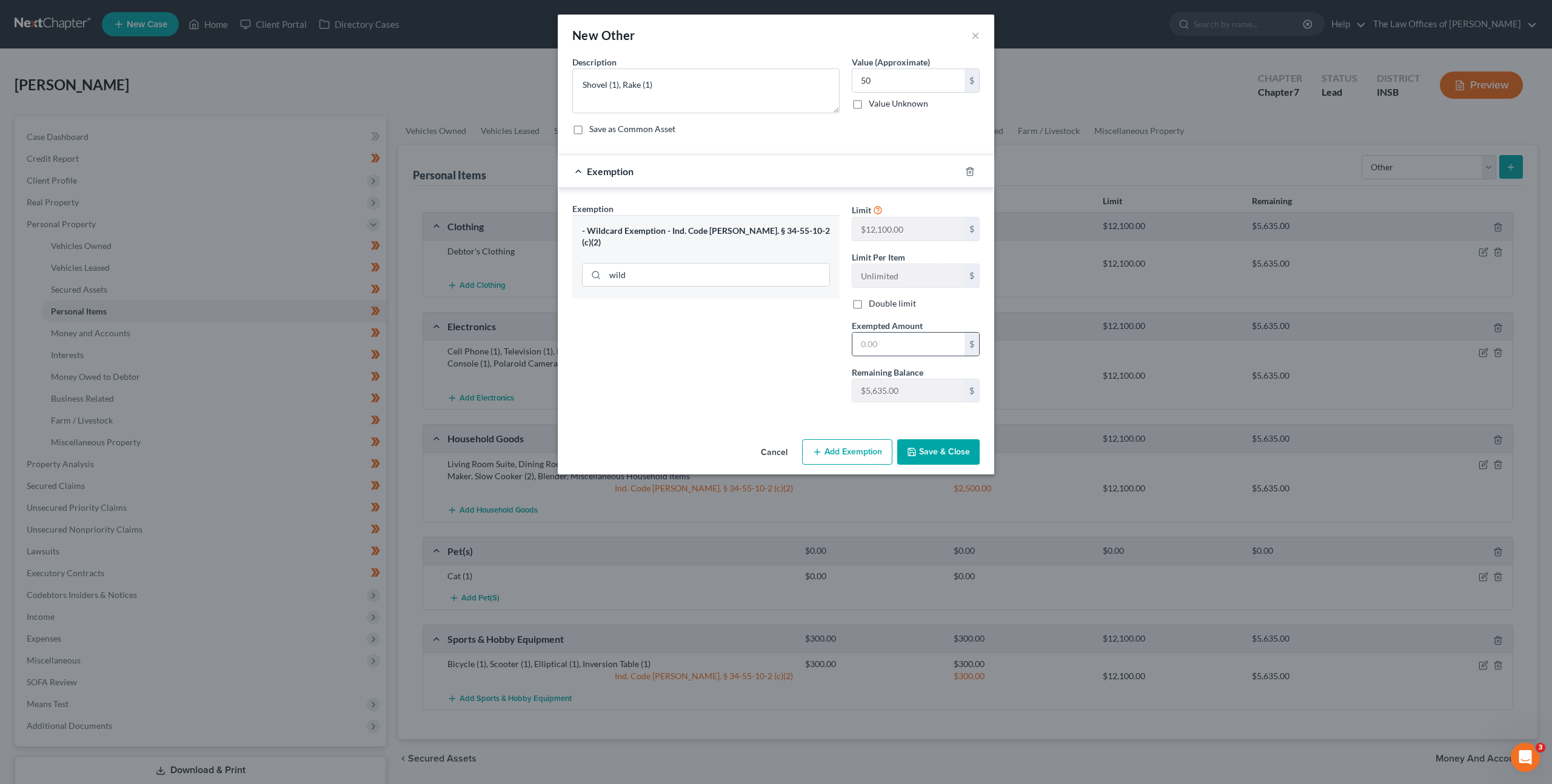
drag, startPoint x: 868, startPoint y: 331, endPoint x: 861, endPoint y: 331, distance: 7.0
click at [868, 332] on div "$" at bounding box center [916, 344] width 128 height 24
click at [865, 350] on input "text" at bounding box center [909, 344] width 112 height 23
type input "50"
click at [766, 342] on div "Exemption Set must be selected for CA. Exemption * - Wildcard Exemption - Ind. …" at bounding box center [706, 307] width 280 height 209
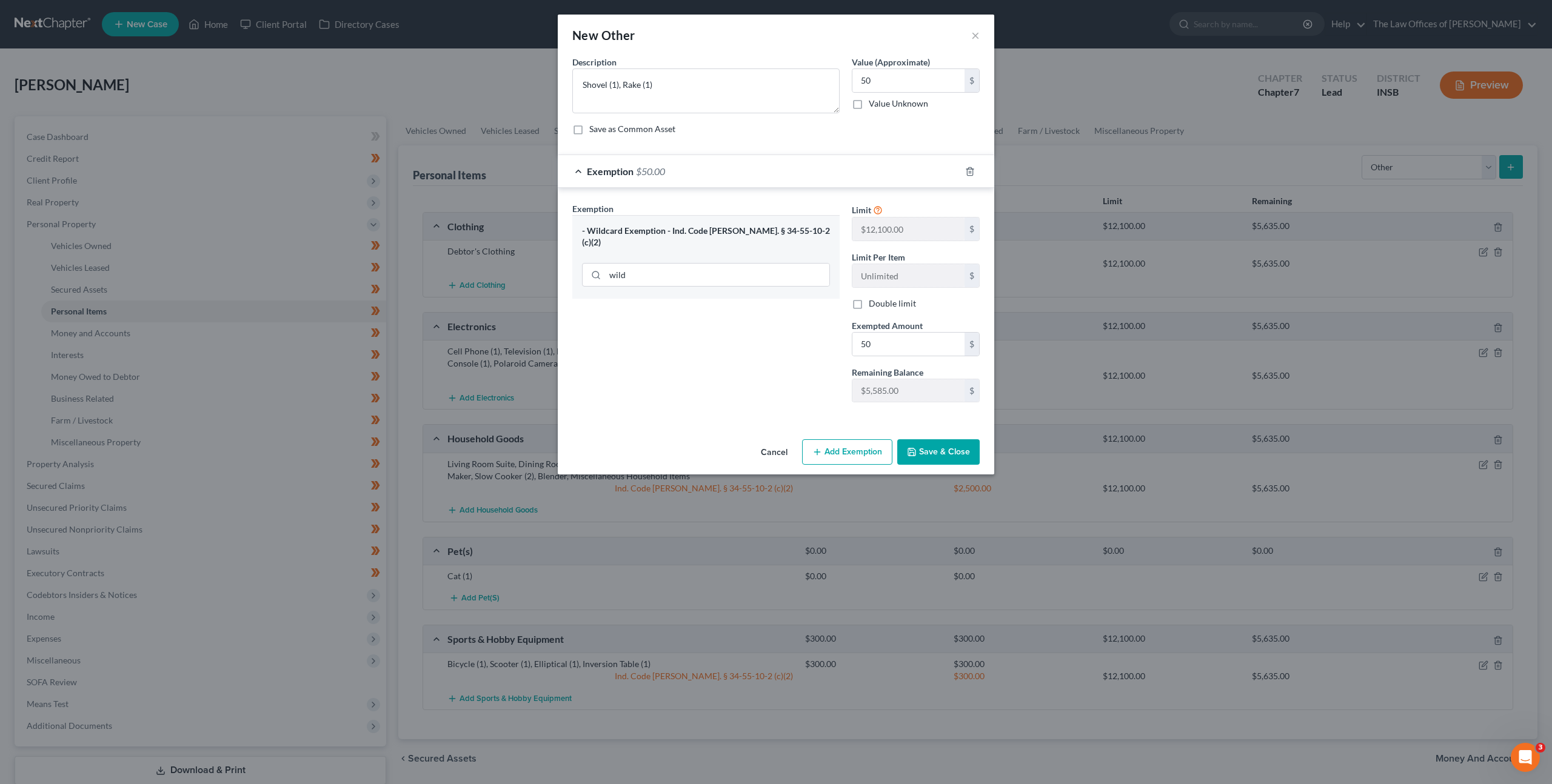
drag, startPoint x: 920, startPoint y: 448, endPoint x: 931, endPoint y: 447, distance: 11.0
click at [920, 448] on button "Save & Close" at bounding box center [938, 452] width 82 height 26
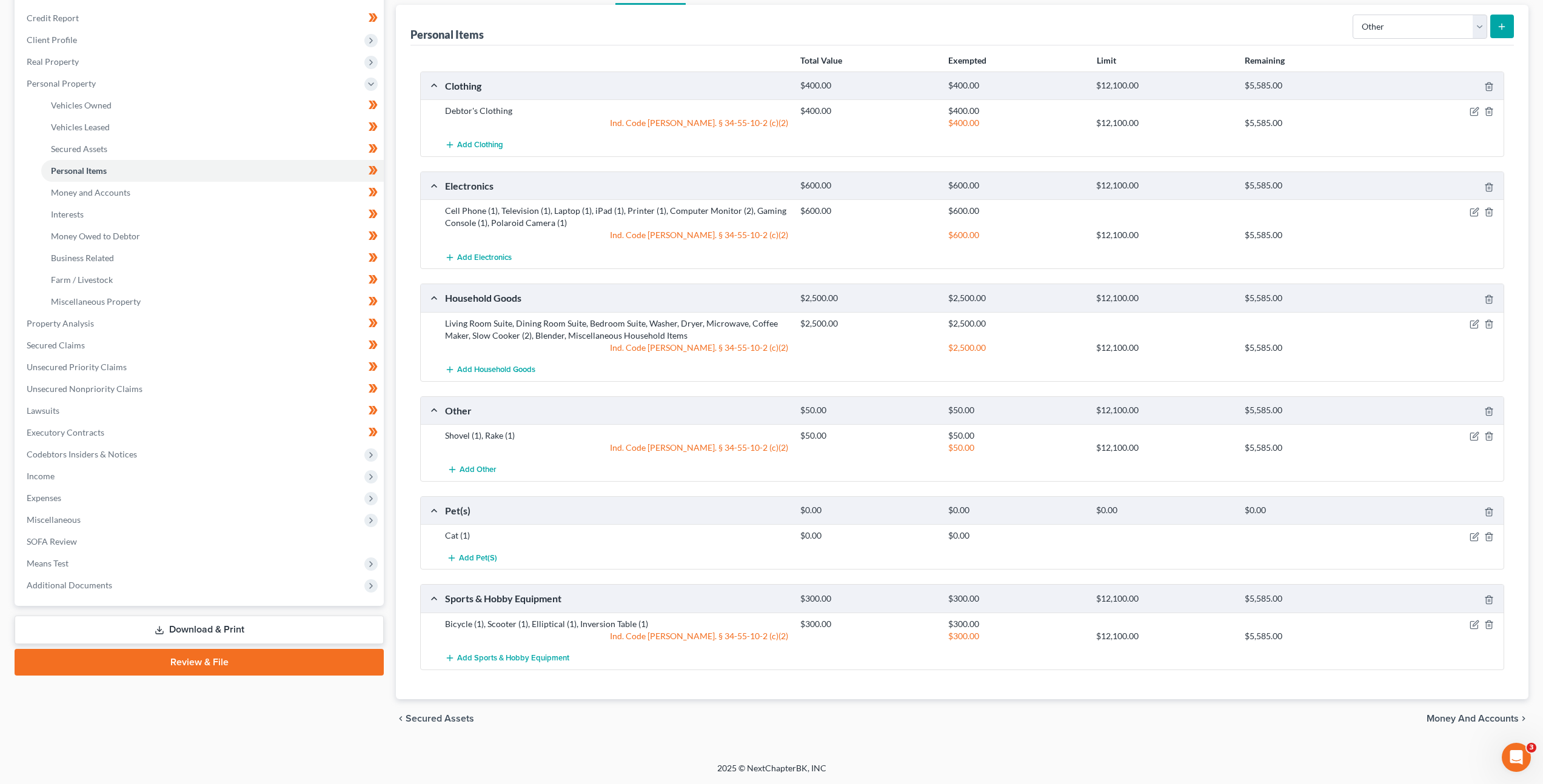
click at [284, 619] on link "Download & Print" at bounding box center [199, 629] width 369 height 29
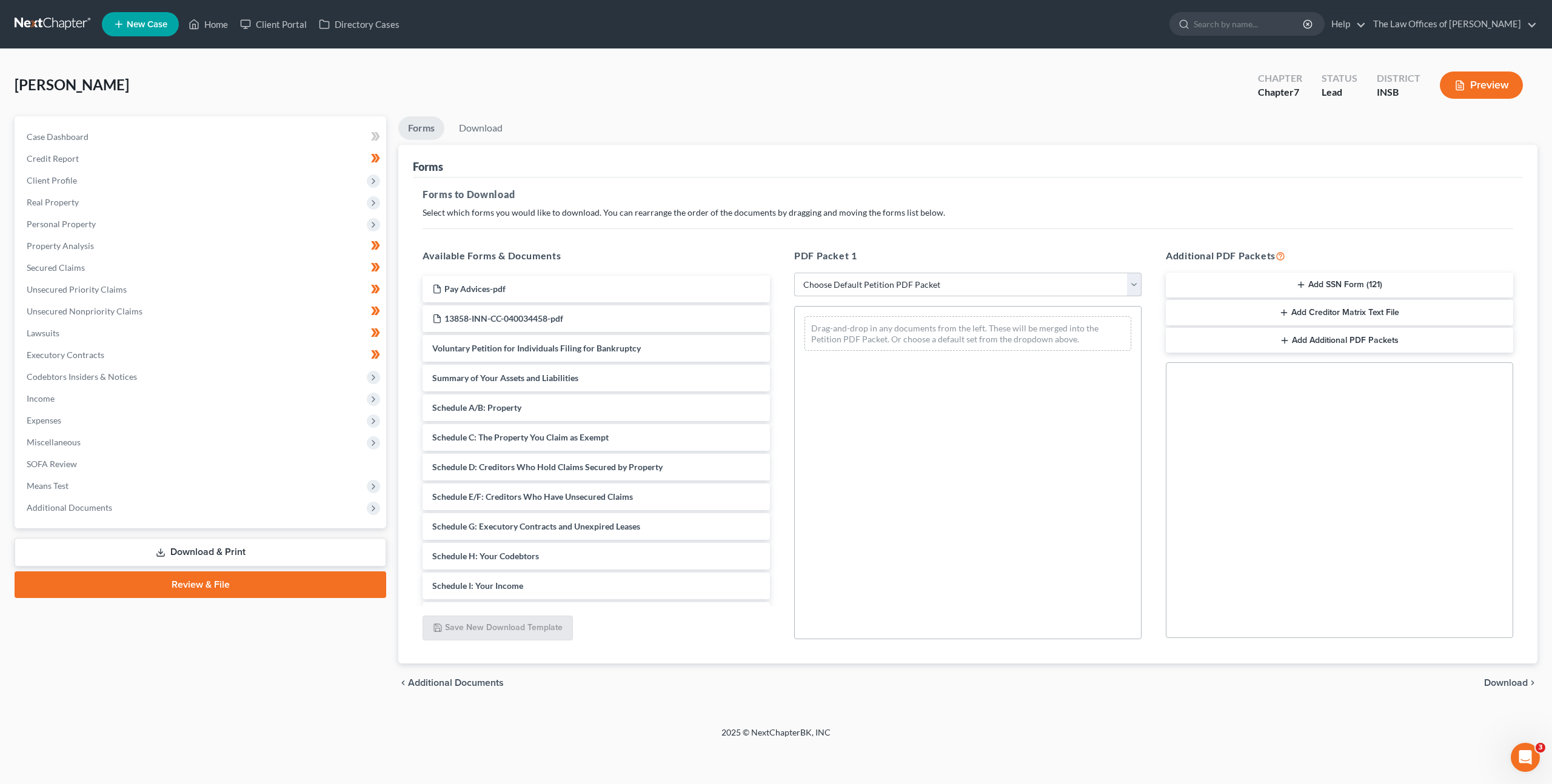
click at [925, 290] on select "Choose Default Petition PDF Packet Complete Bankruptcy Petition (all forms and …" at bounding box center [968, 285] width 347 height 24
select select "0"
click at [794, 273] on select "Choose Default Petition PDF Packet Complete Bankruptcy Petition (all forms and …" at bounding box center [968, 285] width 347 height 24
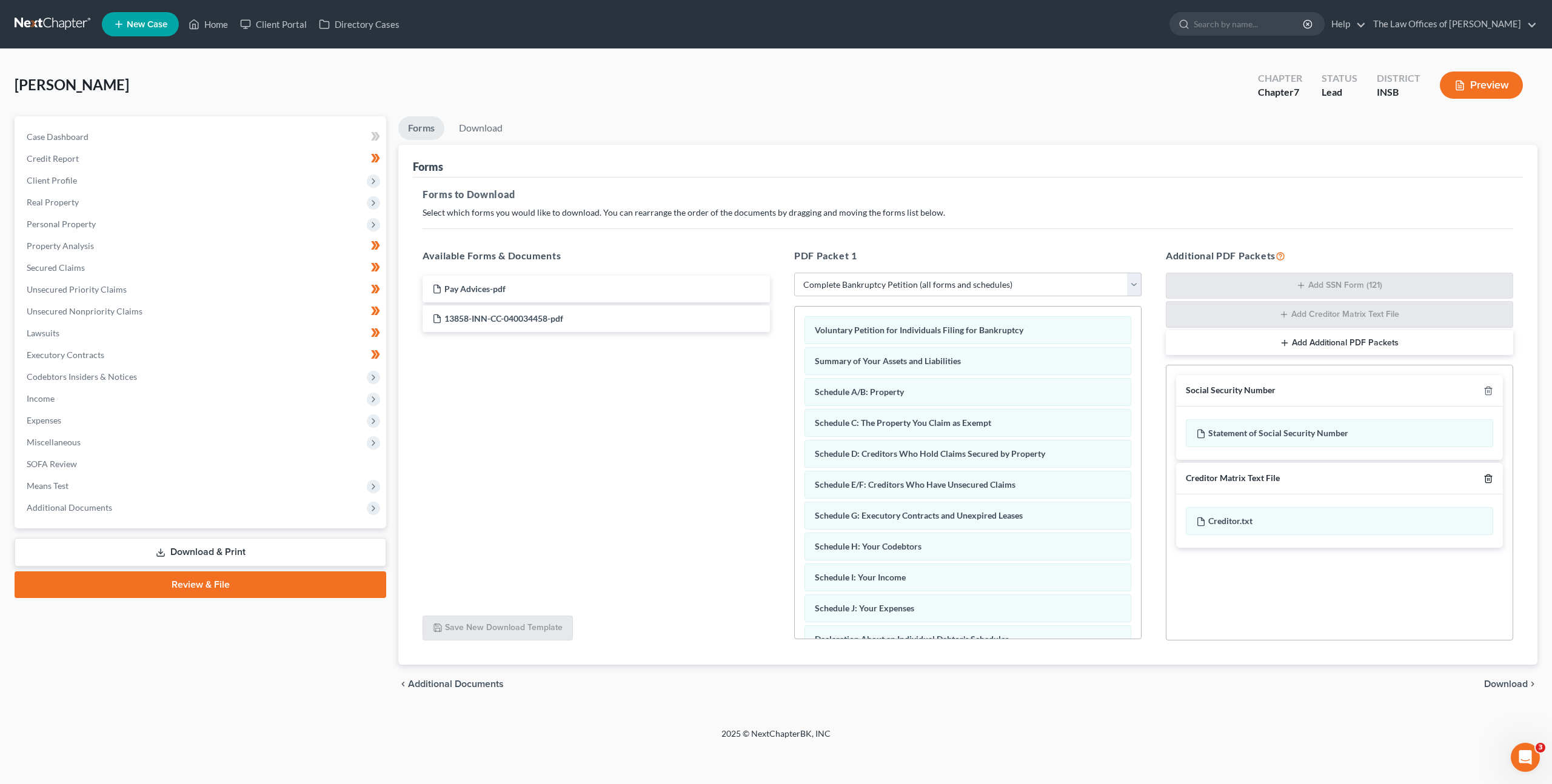
click at [1485, 480] on icon "button" at bounding box center [1488, 478] width 10 height 10
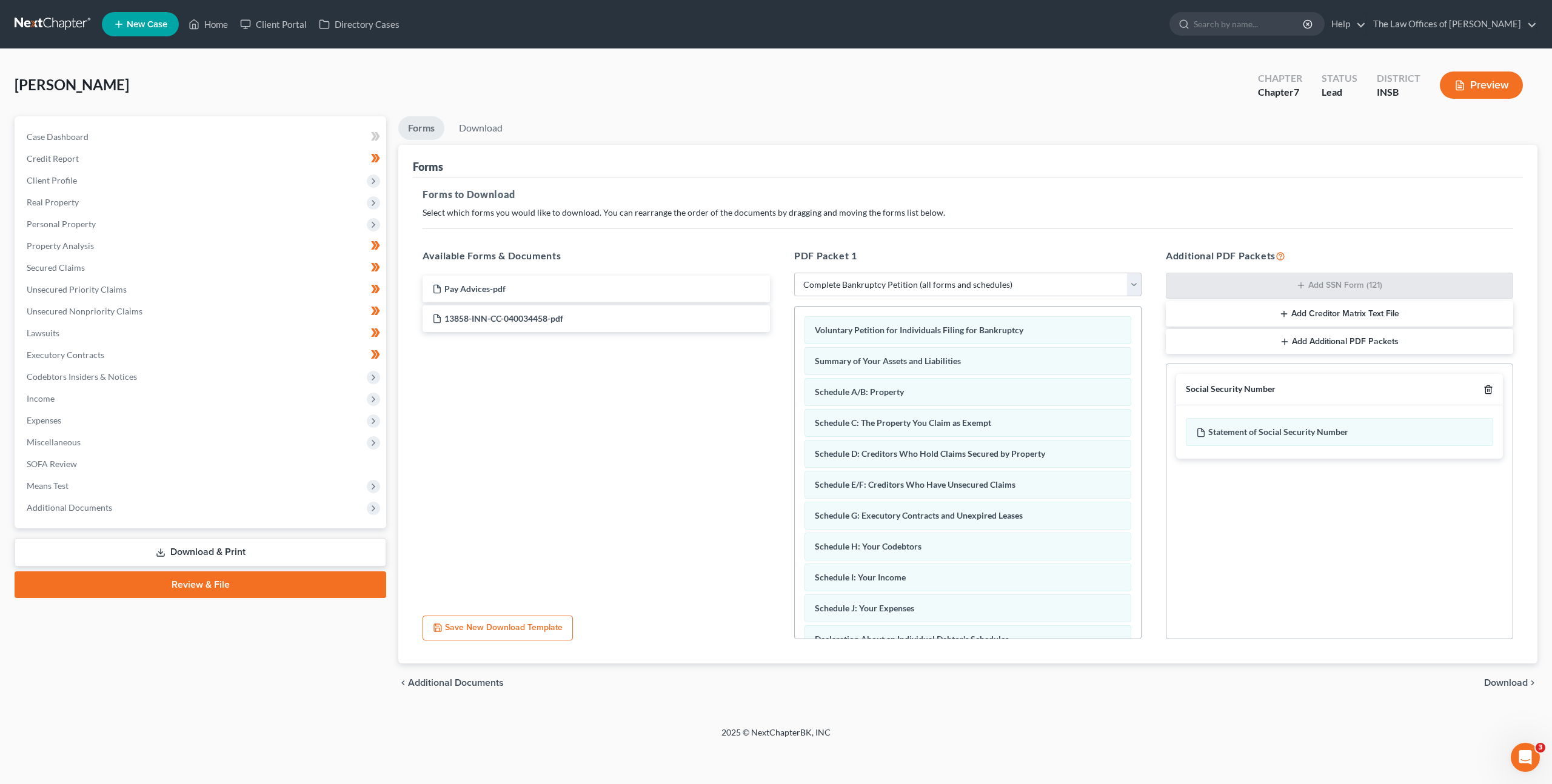
click at [1492, 393] on icon "button" at bounding box center [1488, 389] width 10 height 10
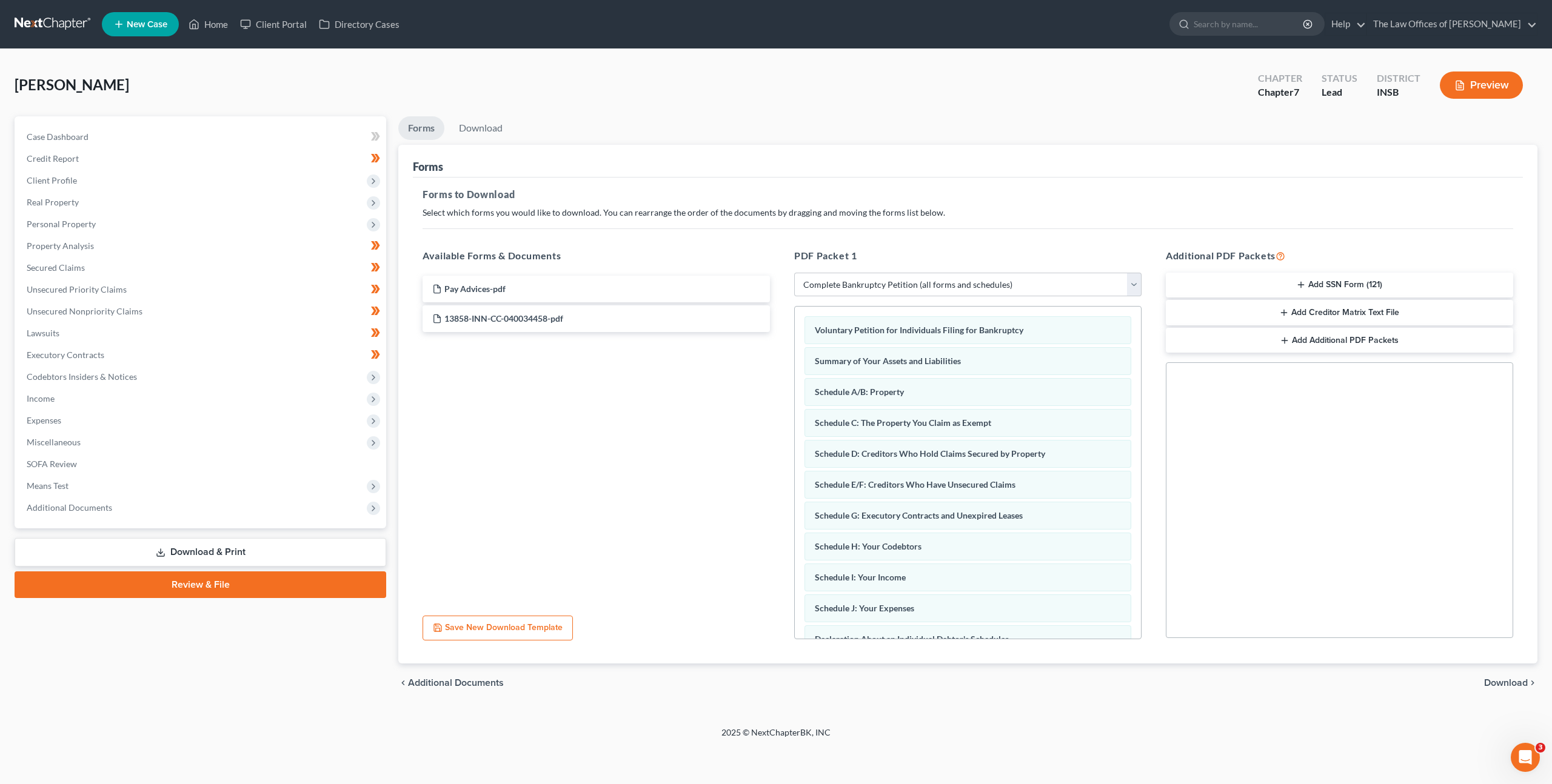
click at [1504, 681] on span "Download" at bounding box center [1506, 682] width 43 height 10
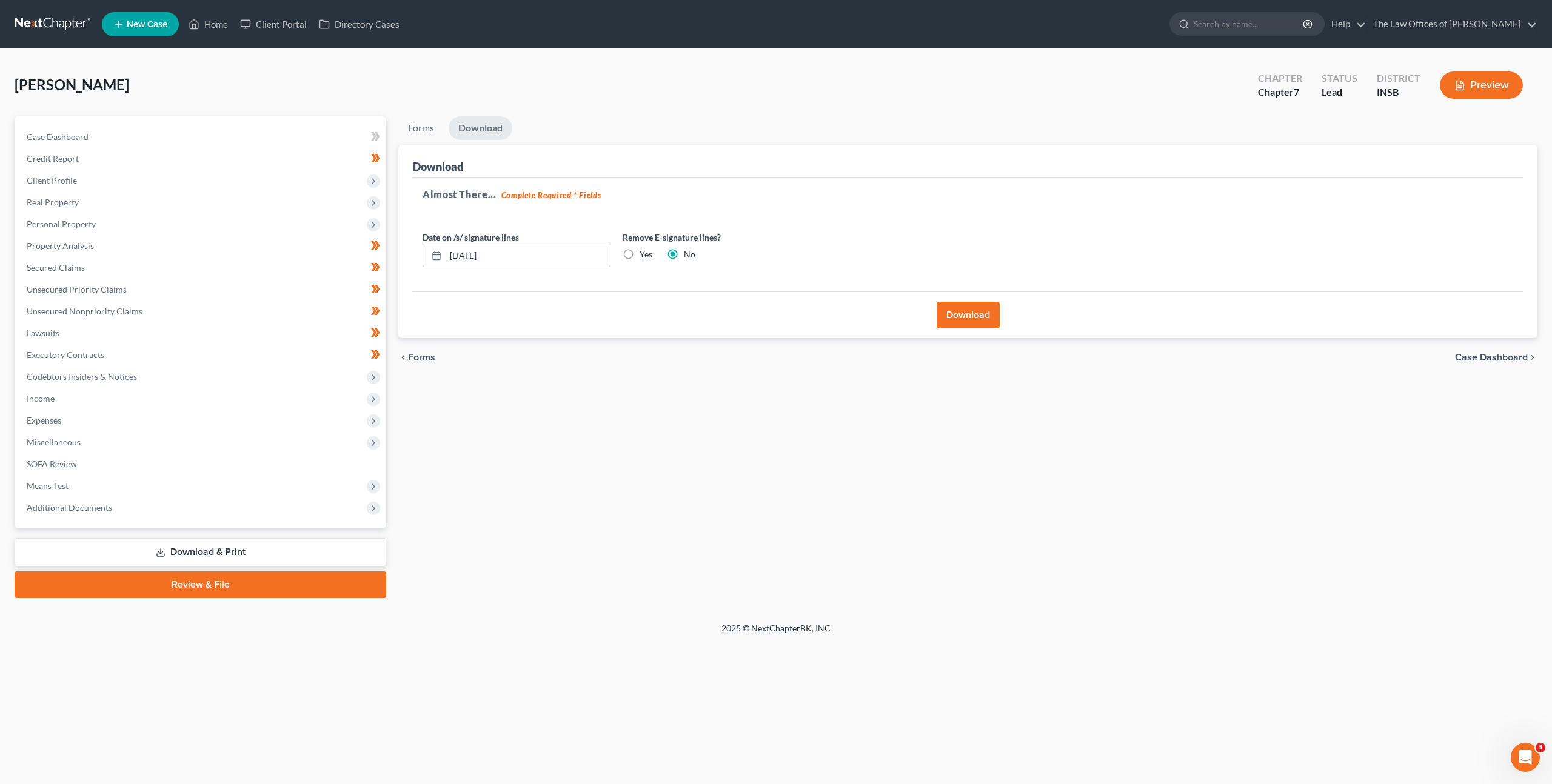
click at [959, 313] on button "Download" at bounding box center [968, 315] width 63 height 27
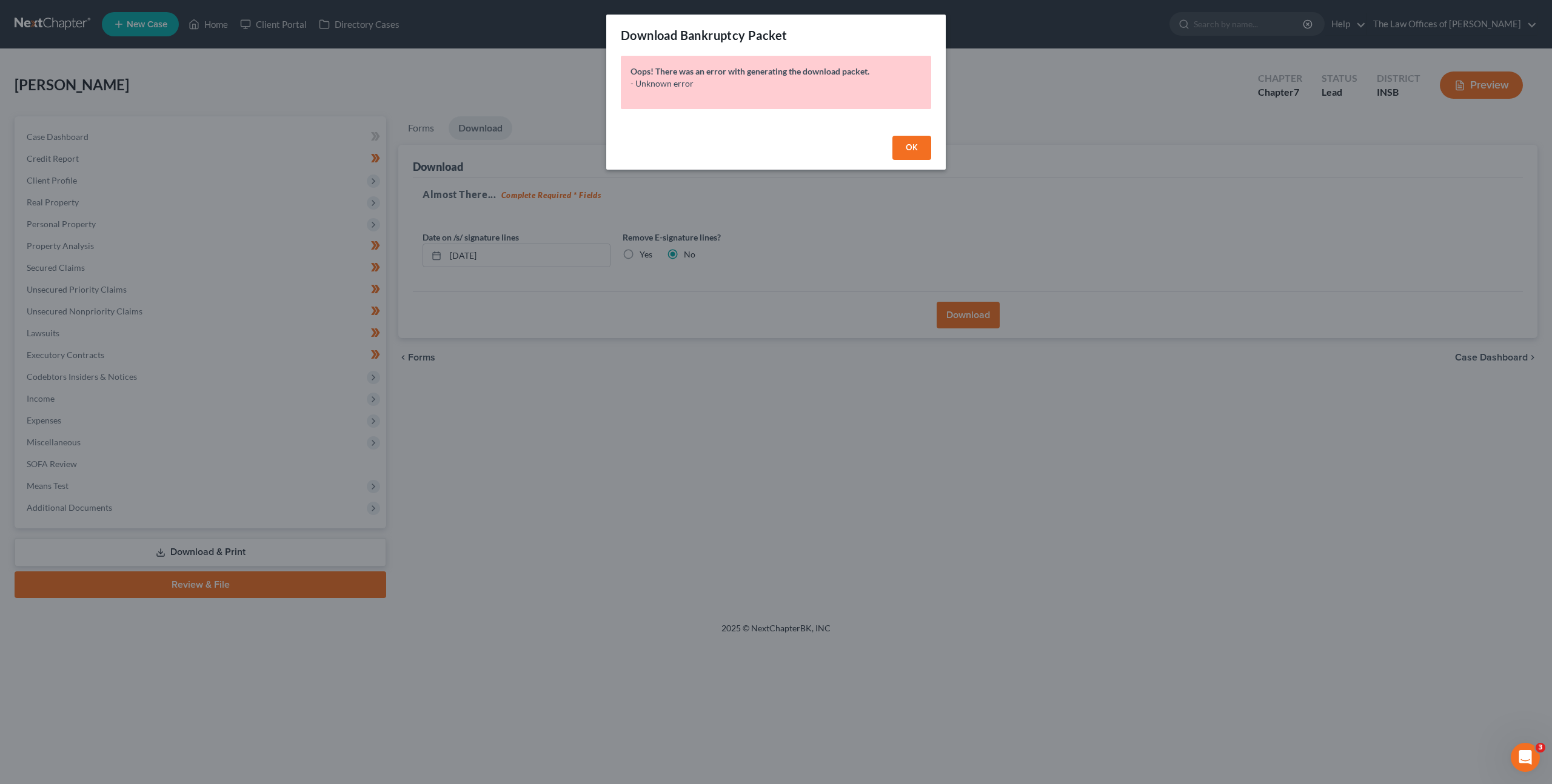
click at [913, 145] on span "OK" at bounding box center [911, 147] width 12 height 10
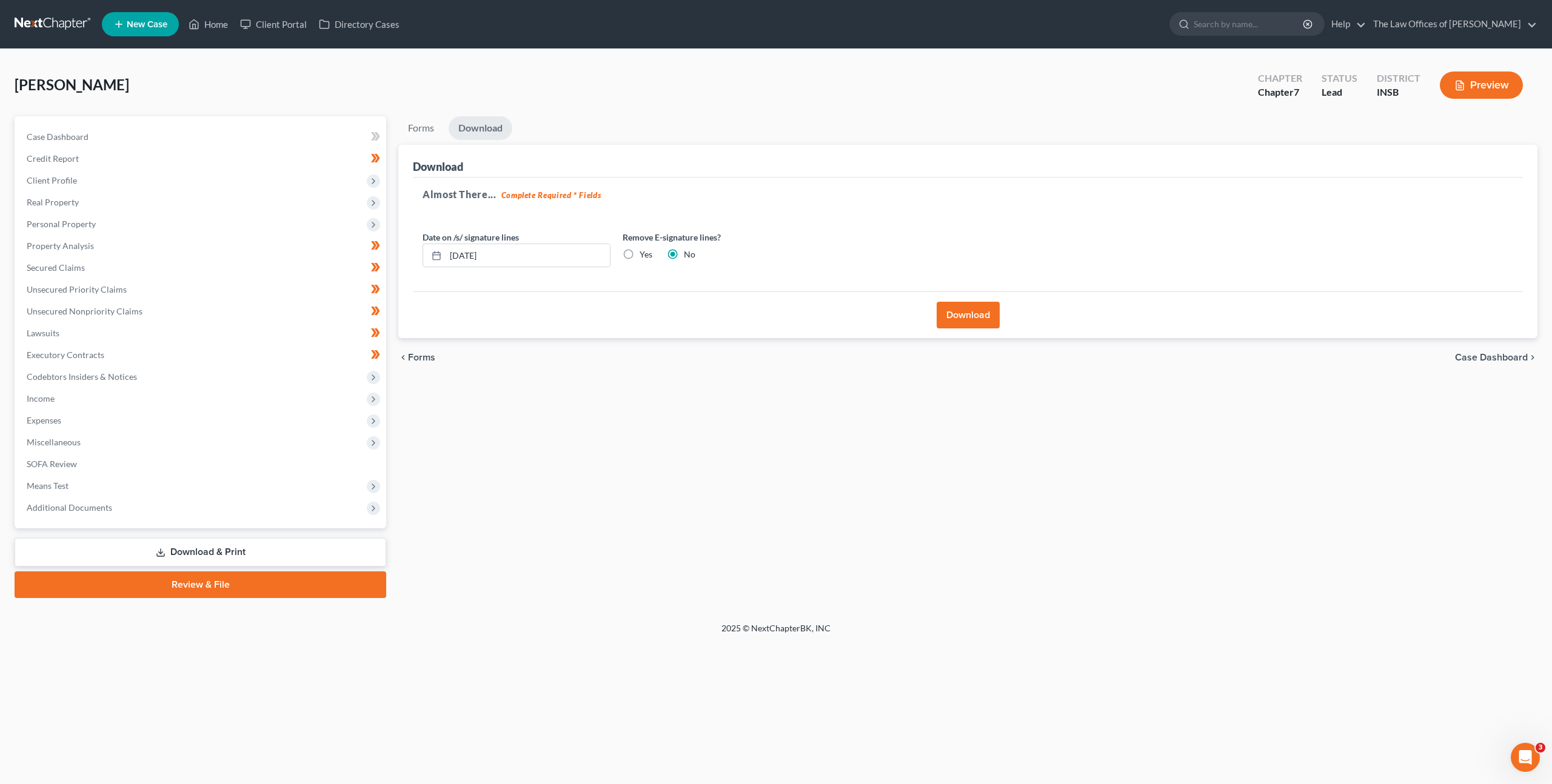
click at [961, 303] on button "Download" at bounding box center [968, 315] width 63 height 27
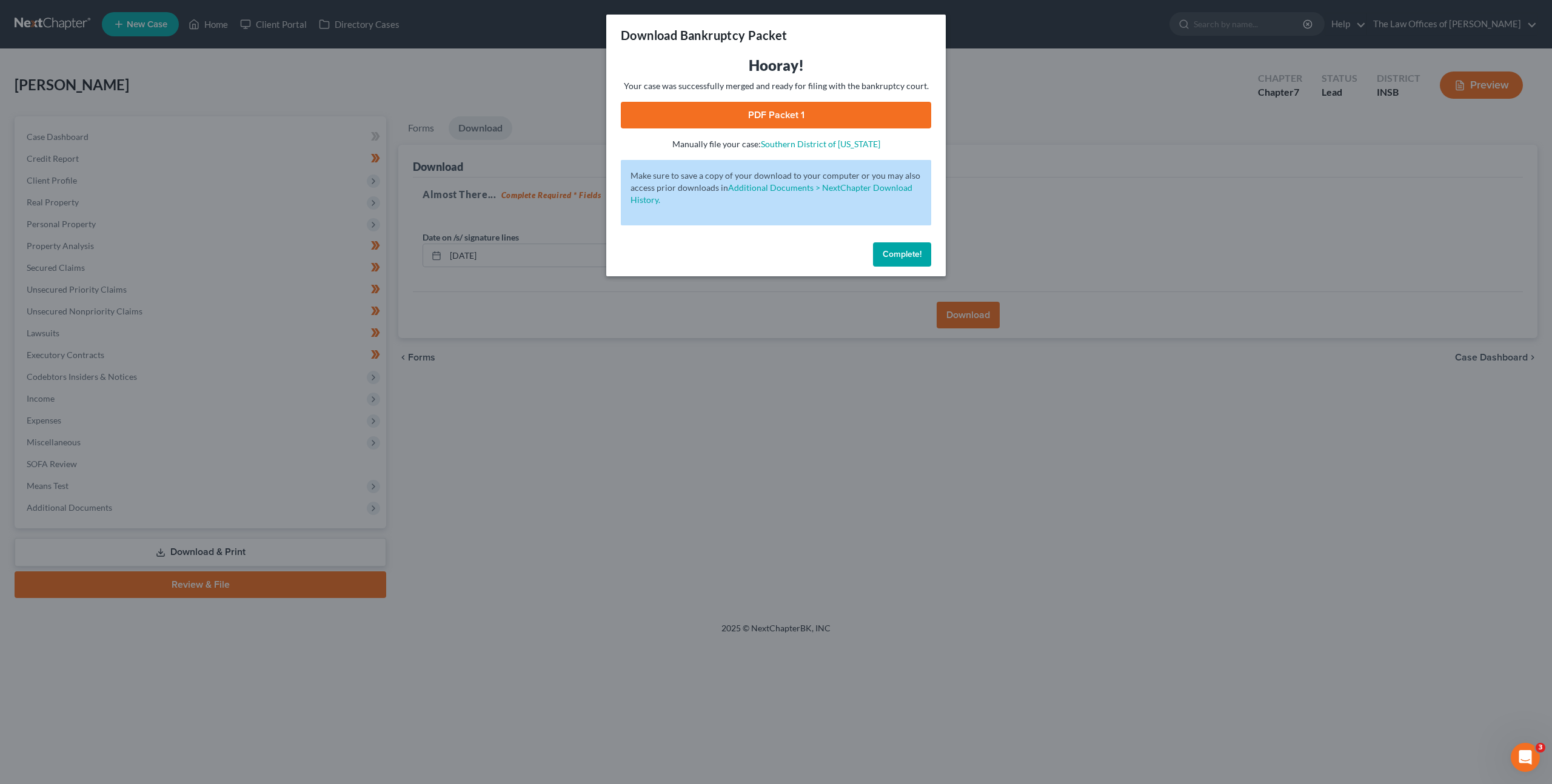
click at [726, 112] on link "PDF Packet 1" at bounding box center [776, 115] width 310 height 27
click at [913, 257] on span "Complete!" at bounding box center [902, 254] width 39 height 10
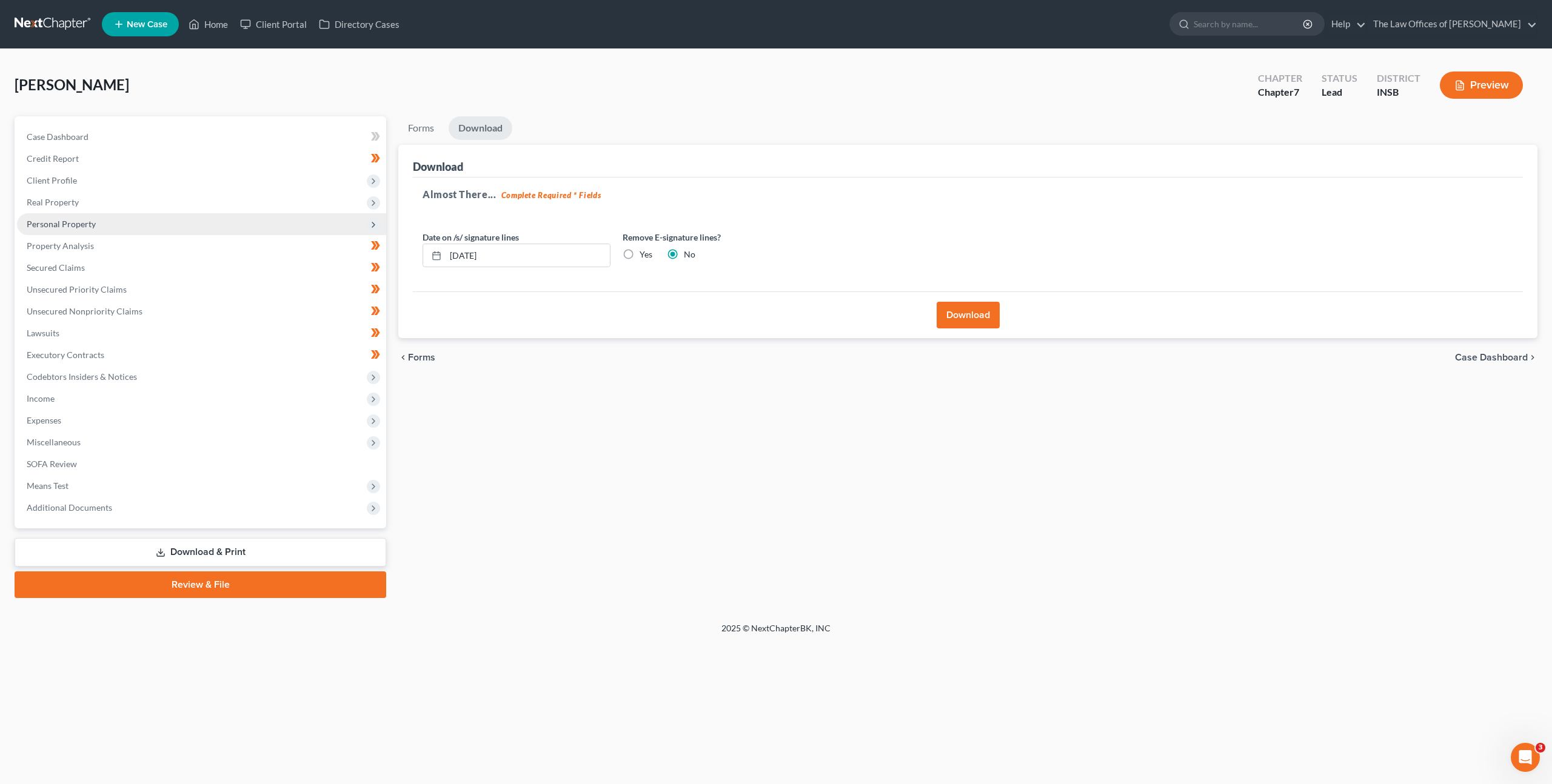
click at [109, 221] on span "Personal Property" at bounding box center [202, 224] width 369 height 22
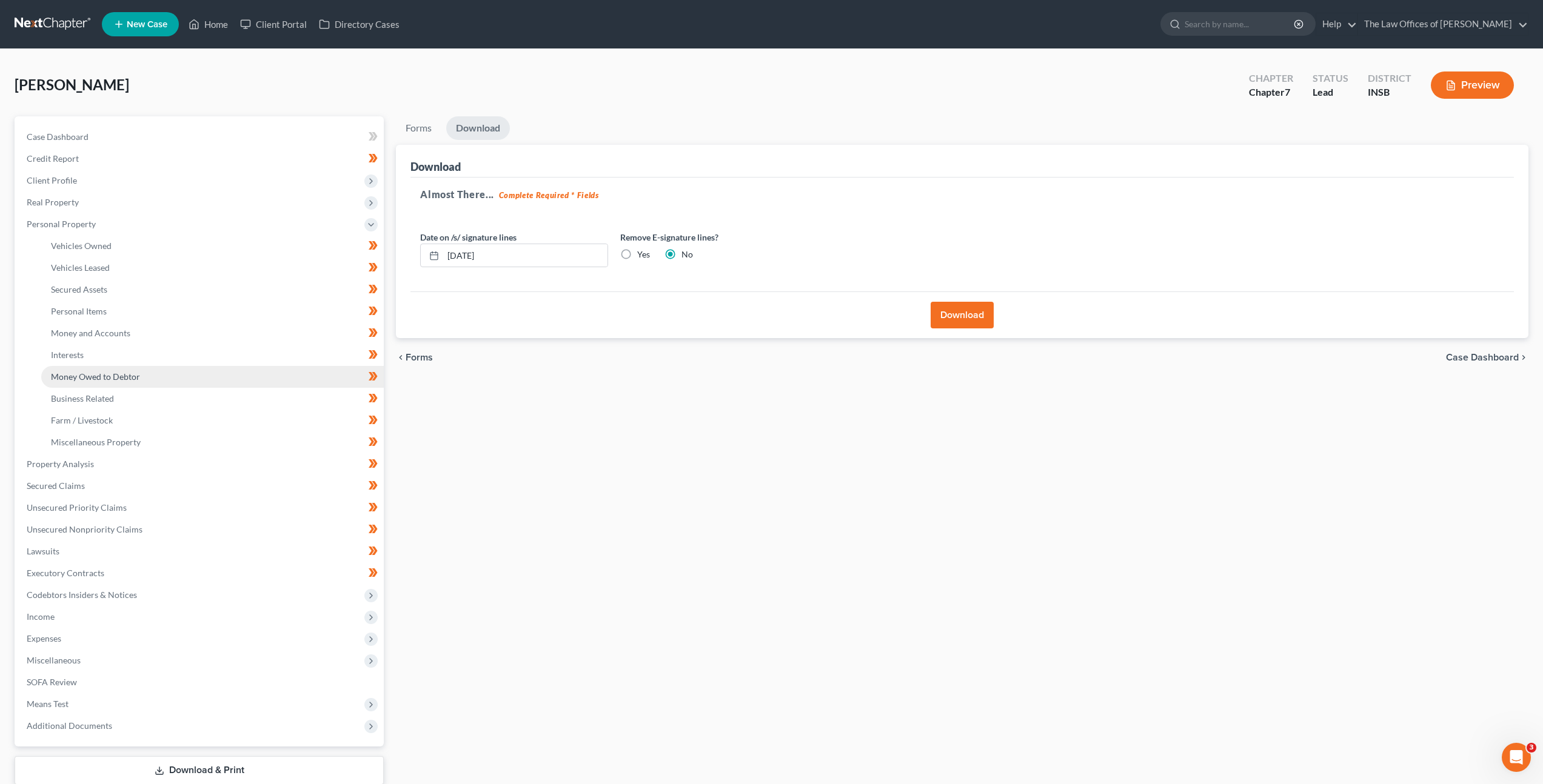
click at [180, 379] on link "Money Owed to Debtor" at bounding box center [213, 377] width 342 height 22
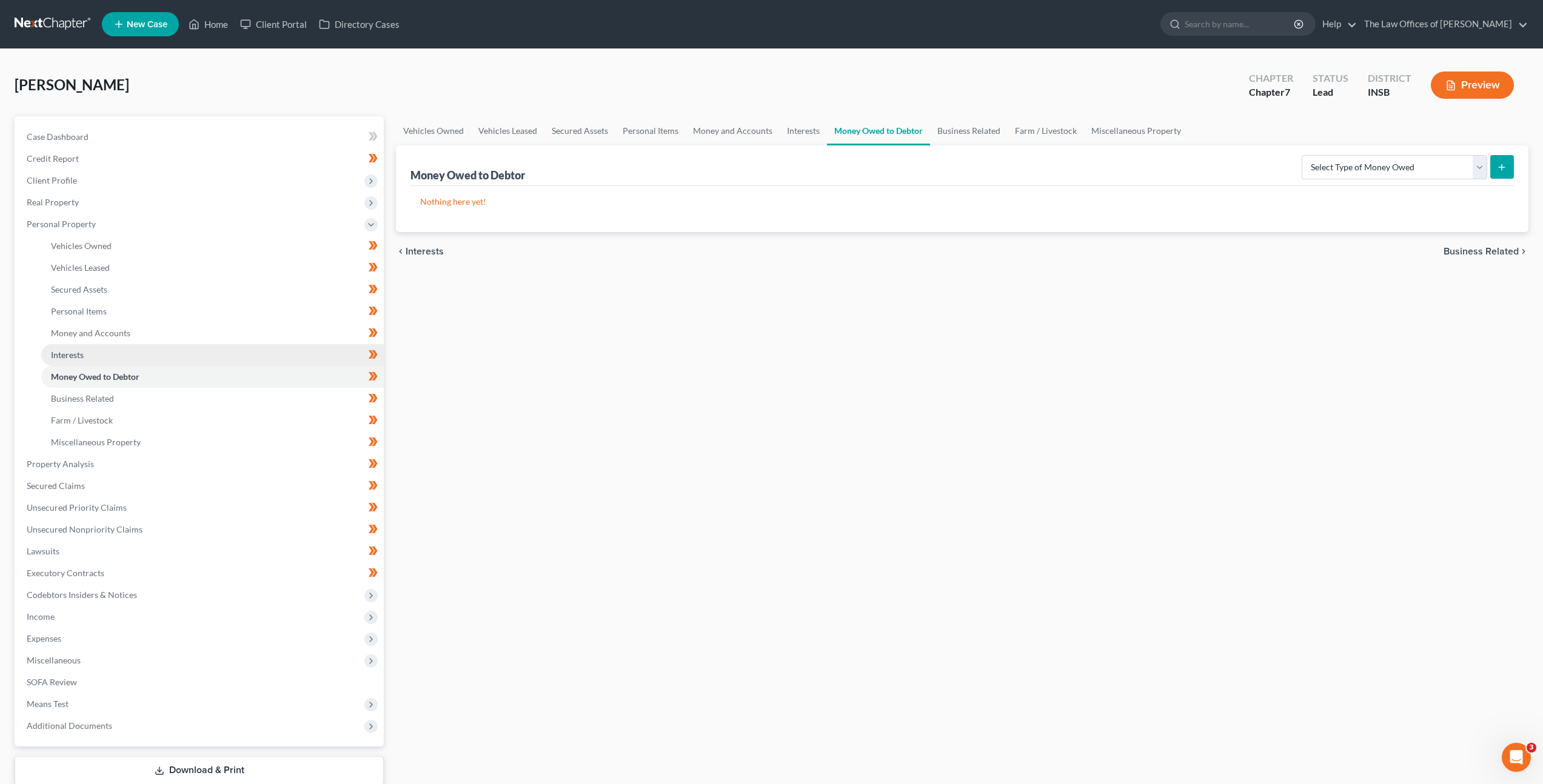
drag, startPoint x: 217, startPoint y: 359, endPoint x: 243, endPoint y: 354, distance: 26.5
click at [217, 359] on link "Interests" at bounding box center [213, 355] width 342 height 22
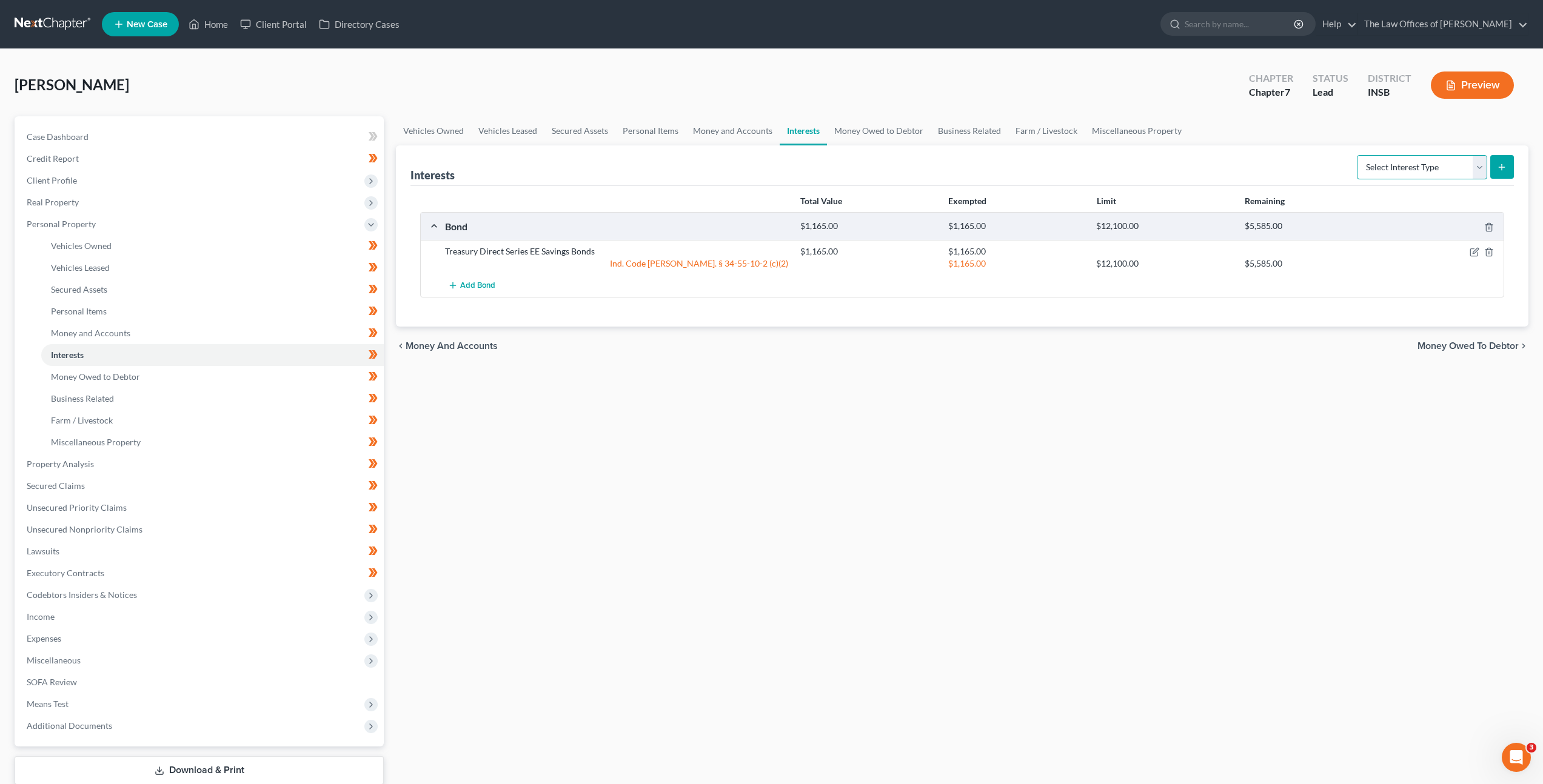
click at [1387, 157] on select "Select Interest Type 401K Annuity Bond Education IRA Government Bond Government…" at bounding box center [1422, 167] width 130 height 24
select select "term_life_insurance"
click at [1358, 155] on select "Select Interest Type 401K Annuity Bond Education IRA Government Bond Government…" at bounding box center [1422, 167] width 130 height 24
click at [1502, 169] on icon "submit" at bounding box center [1501, 167] width 10 height 10
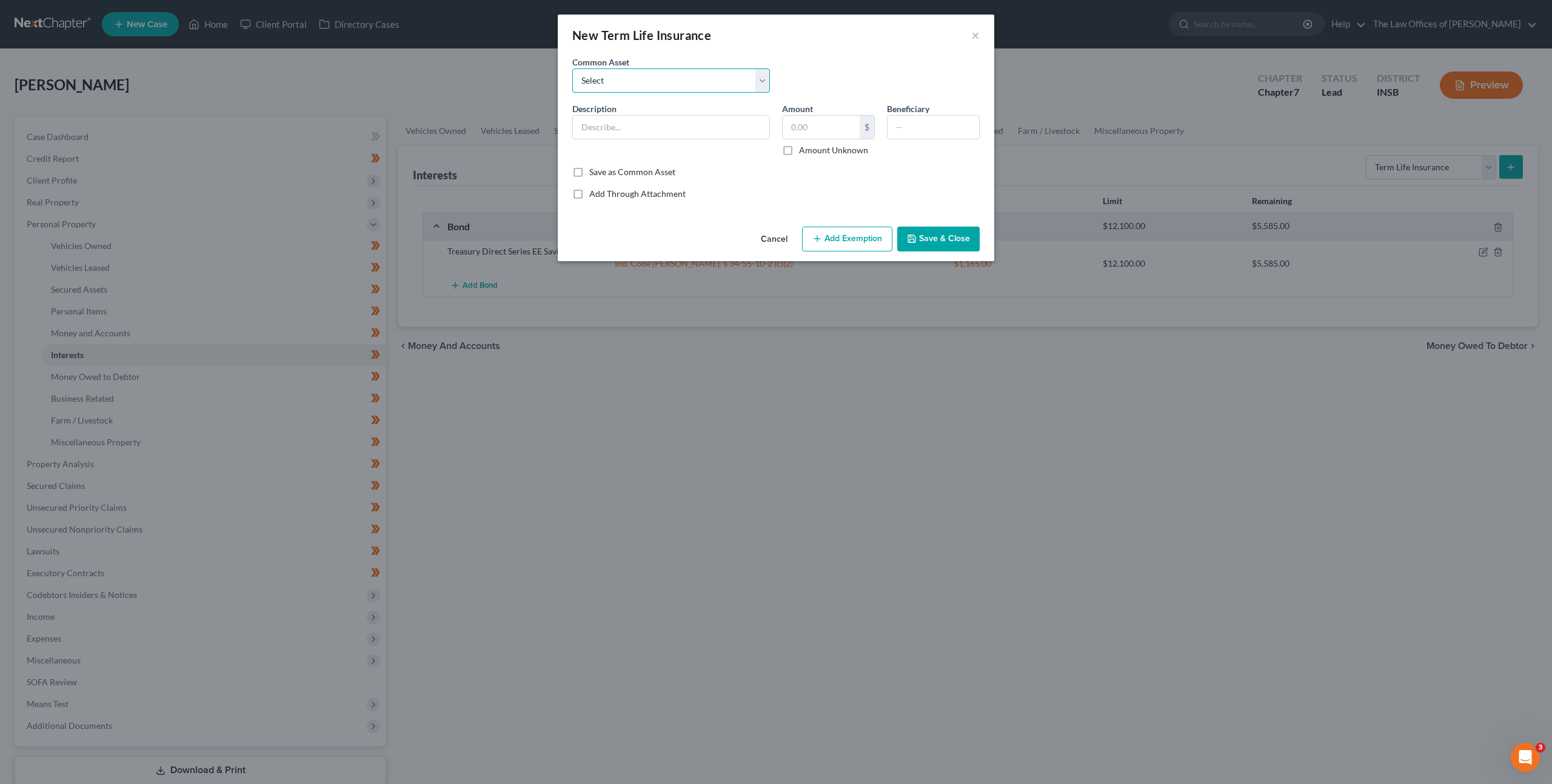
click at [677, 90] on select "Select $250,000.00 Term Life Insurance Policy Through State Farm" at bounding box center [671, 80] width 197 height 24
click at [773, 245] on button "Cancel" at bounding box center [774, 240] width 46 height 24
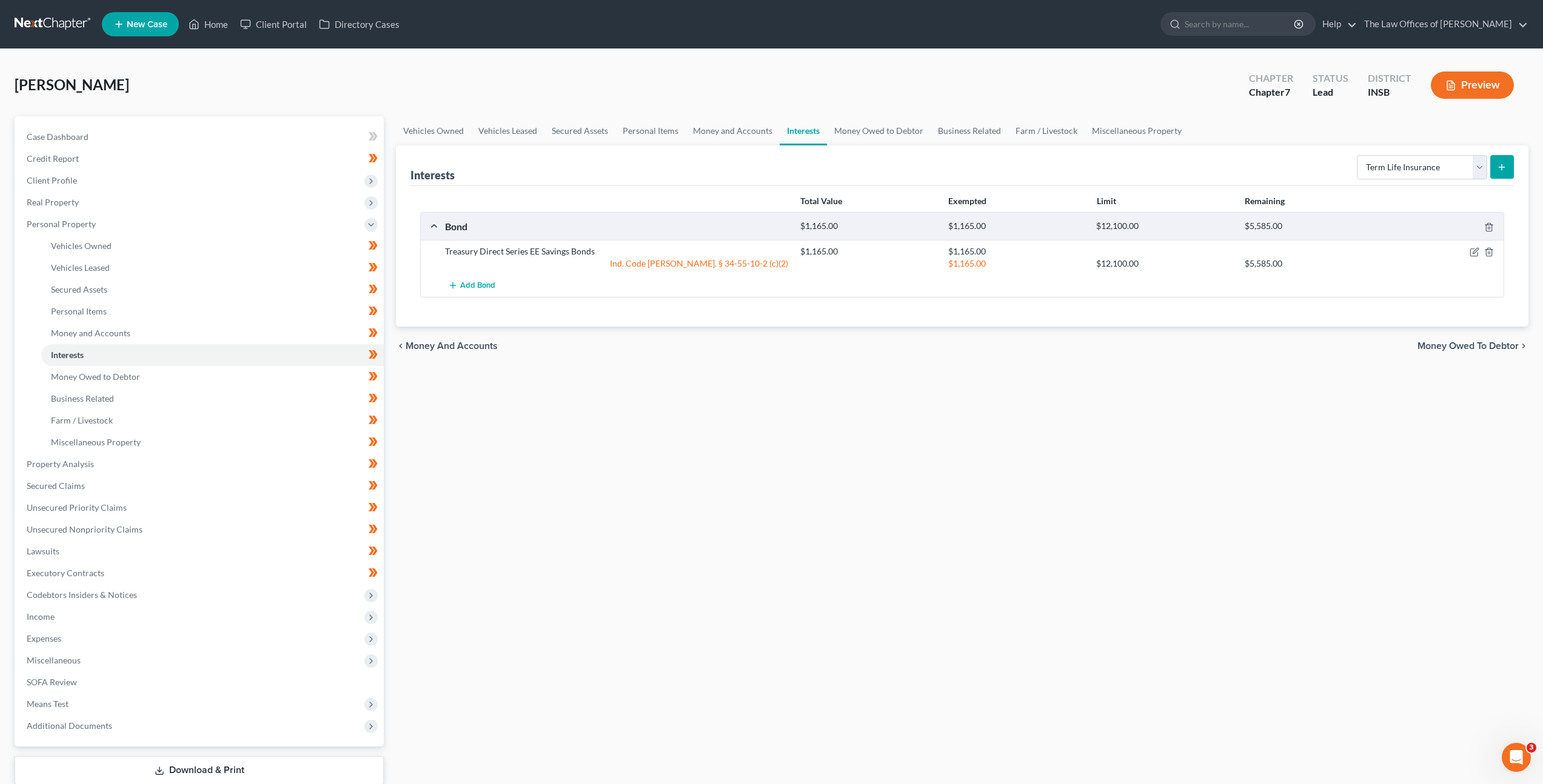
click at [54, 24] on link at bounding box center [53, 24] width 77 height 22
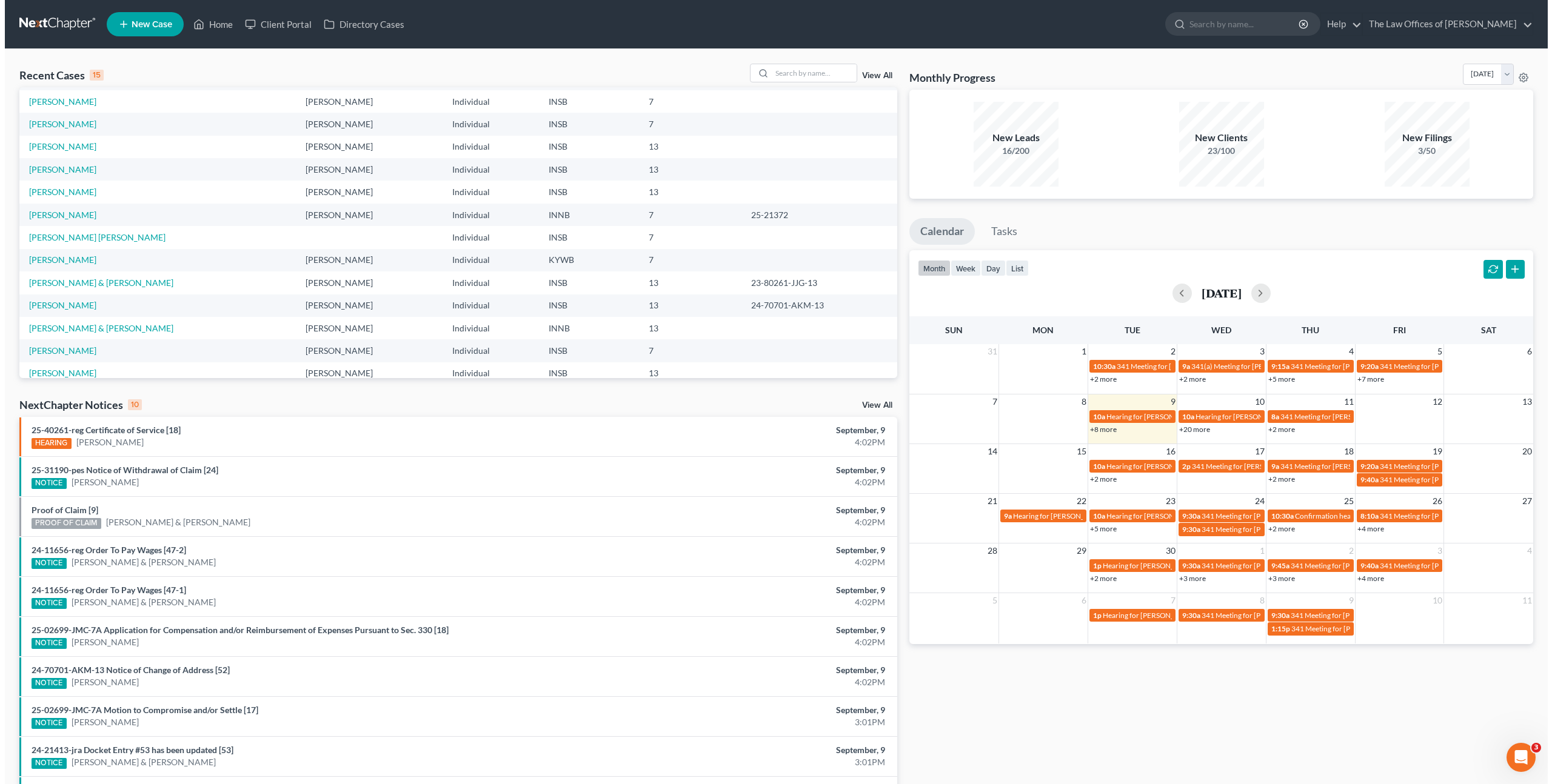
scroll to position [61, 0]
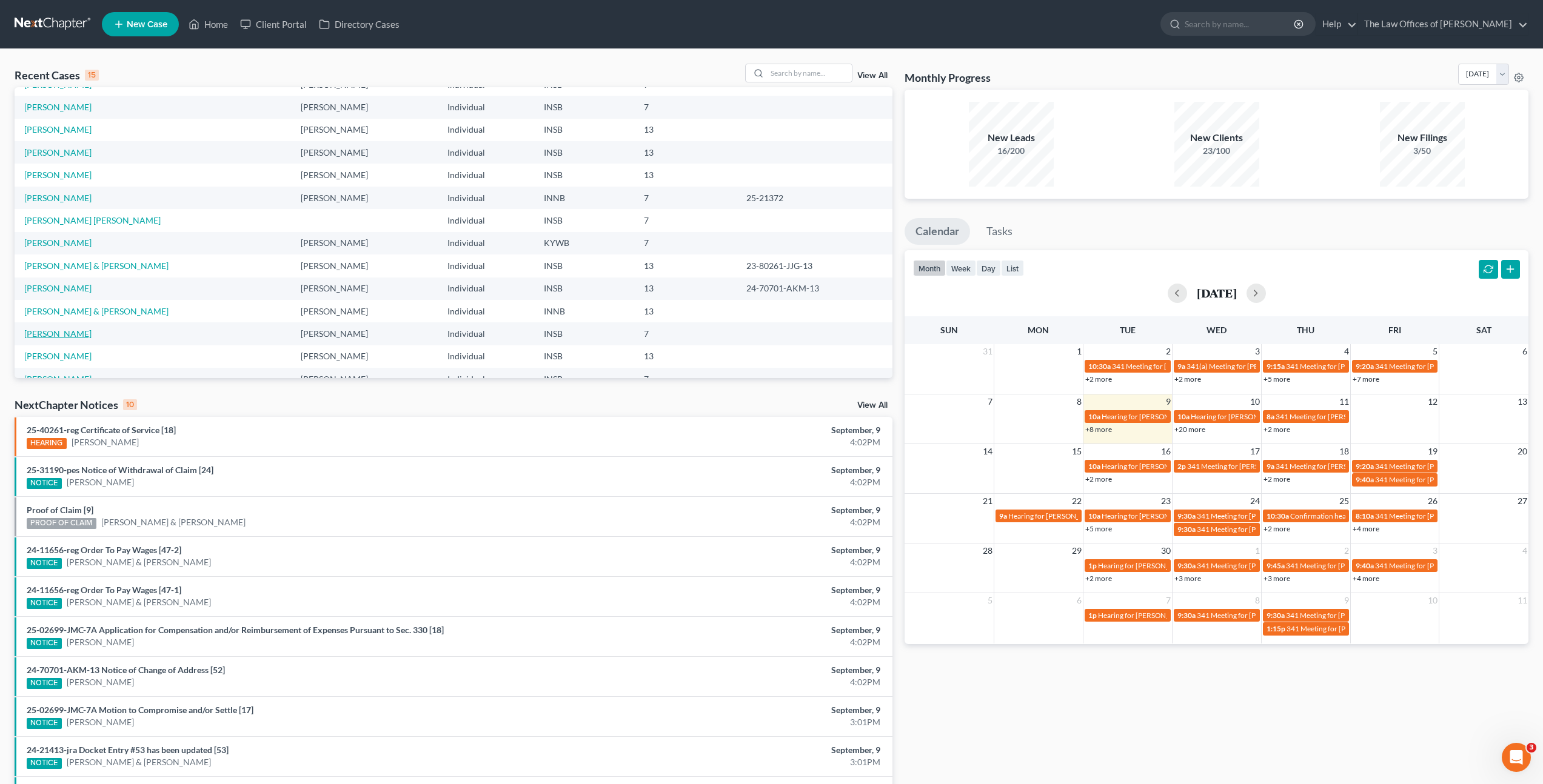
click at [66, 331] on link "[PERSON_NAME]" at bounding box center [57, 333] width 67 height 10
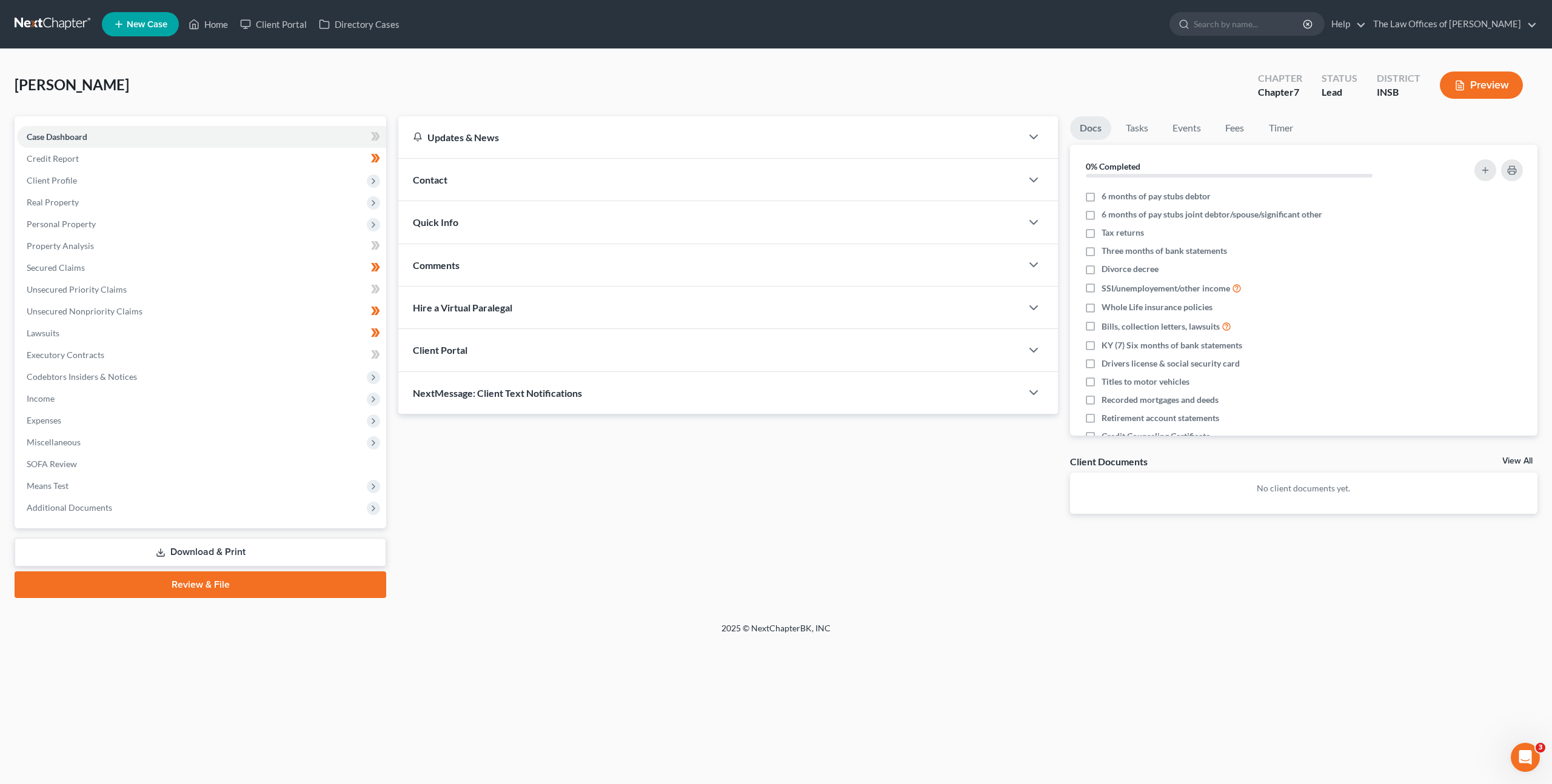
click at [62, 26] on link at bounding box center [53, 24] width 77 height 22
